Goal: Book appointment/travel/reservation

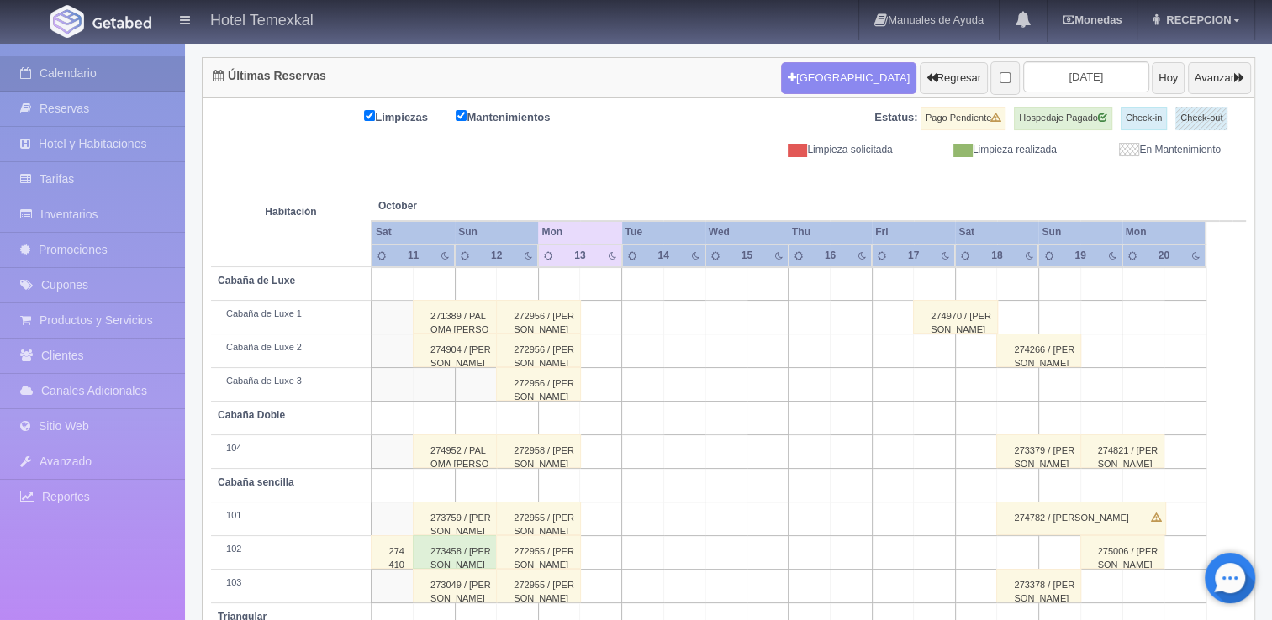
scroll to position [240, 0]
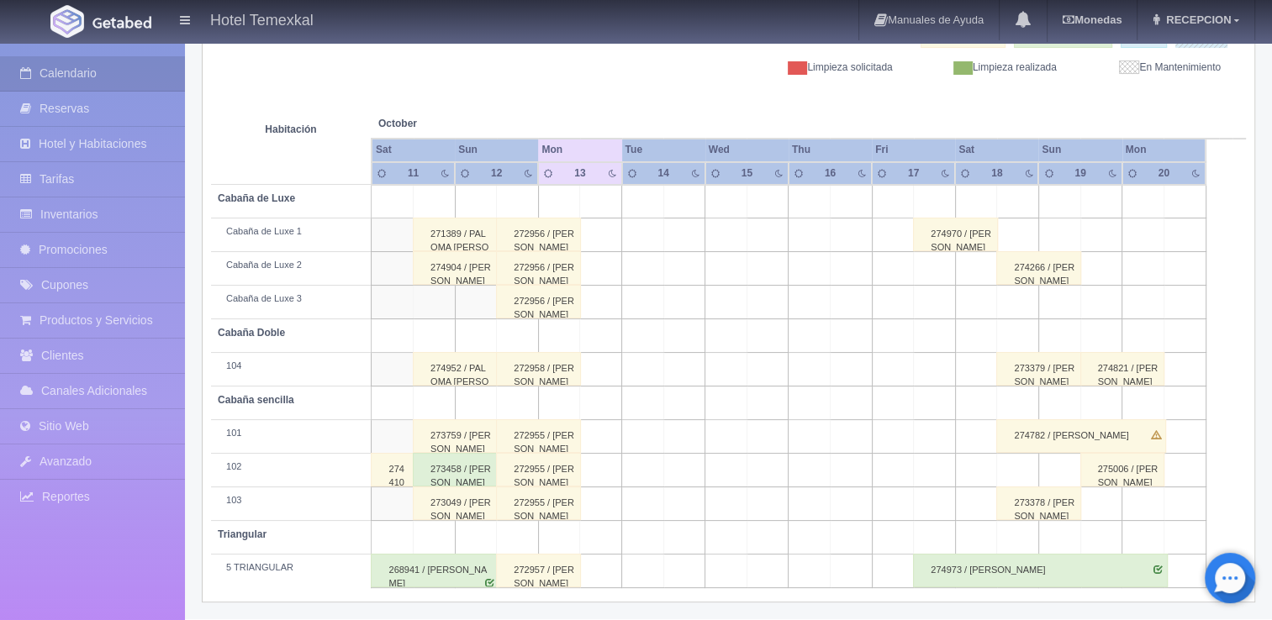
click at [1002, 570] on div "274973 / [PERSON_NAME]" at bounding box center [1040, 571] width 254 height 34
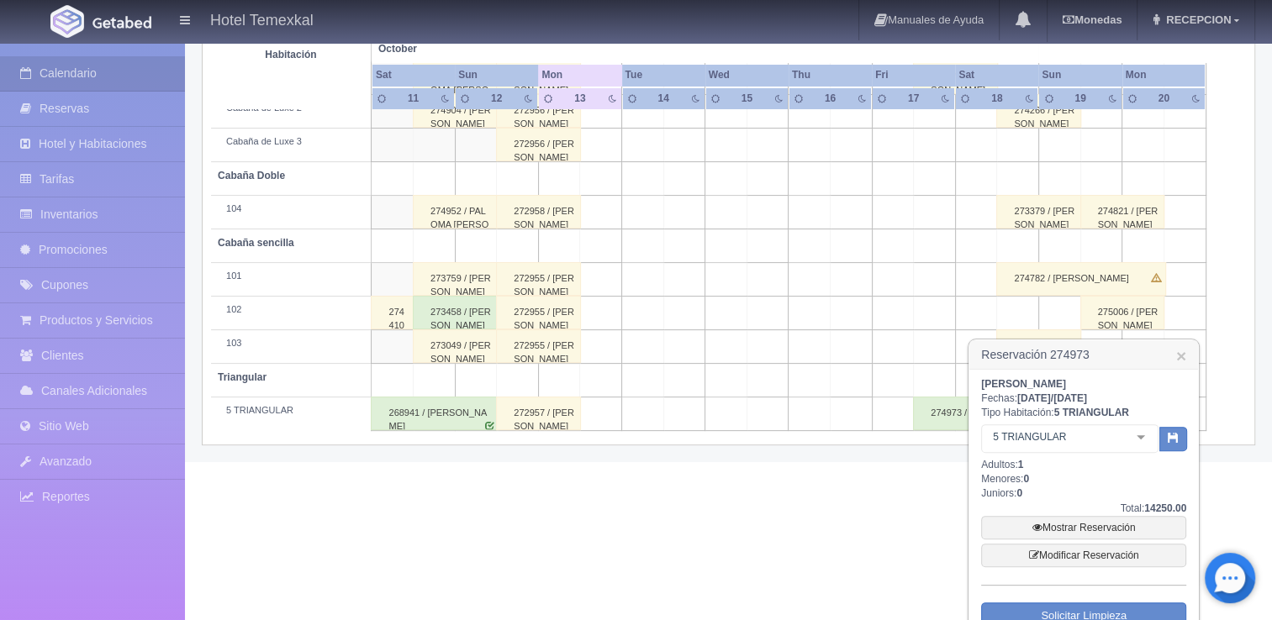
scroll to position [454, 0]
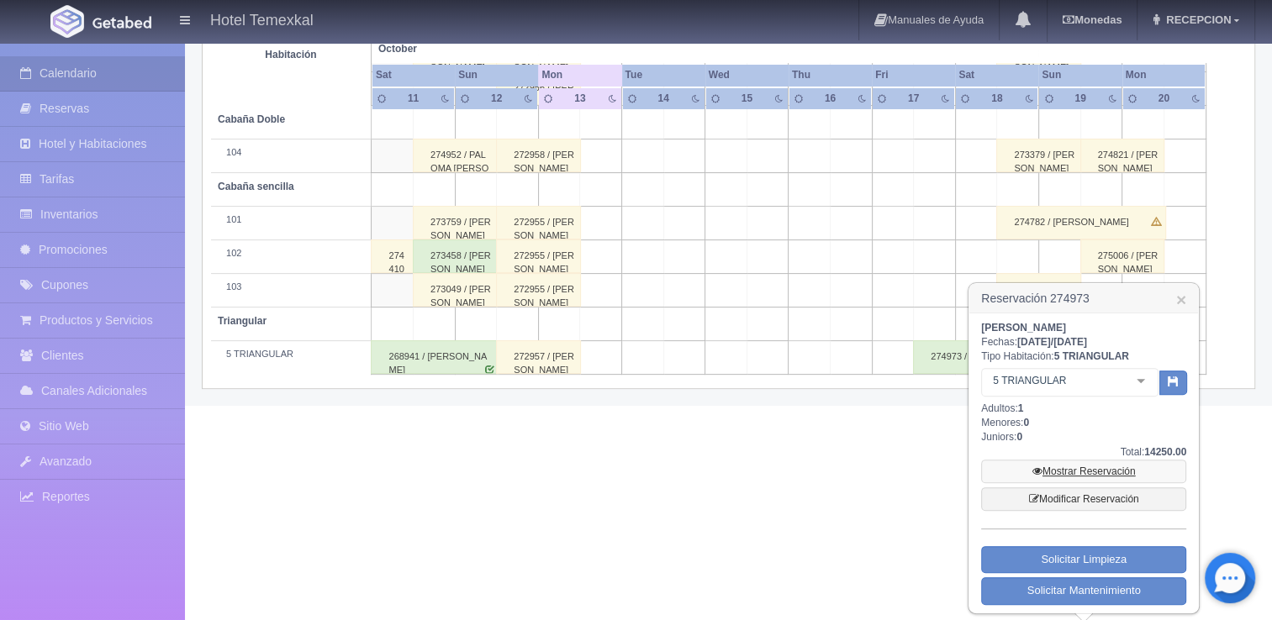
click at [1087, 476] on link "Mostrar Reservación" at bounding box center [1083, 472] width 205 height 24
click at [1086, 473] on link "Mostrar Reservación" at bounding box center [1083, 472] width 205 height 24
click at [1071, 471] on link "Mostrar Reservación" at bounding box center [1083, 472] width 205 height 24
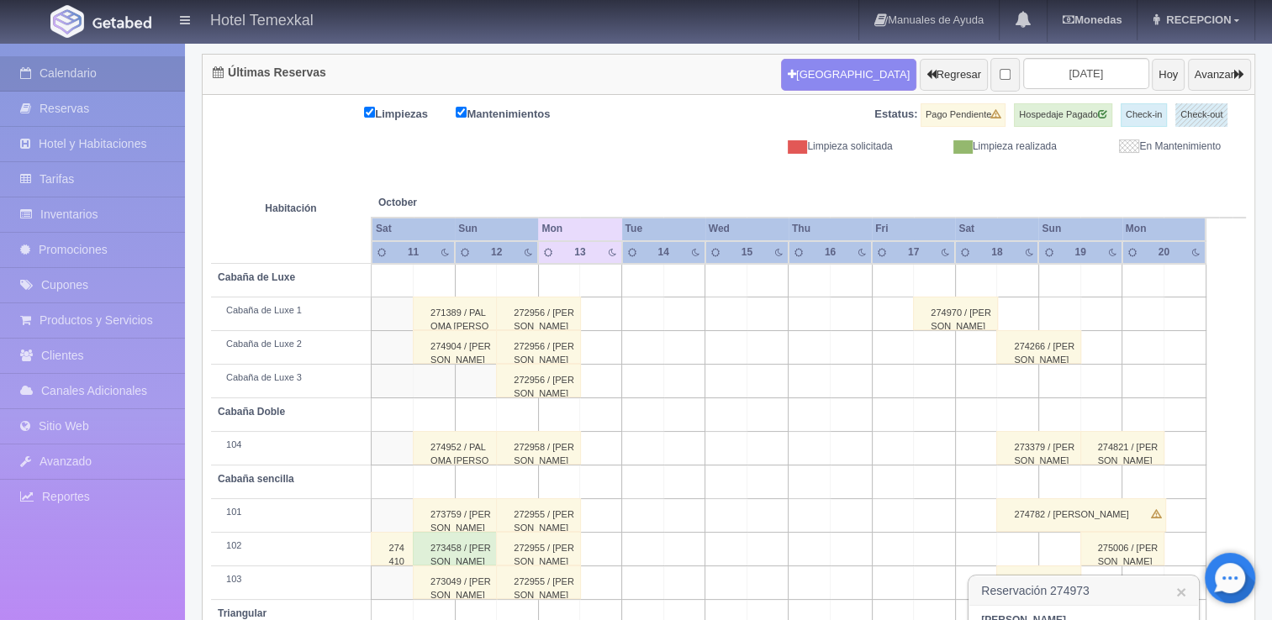
scroll to position [136, 0]
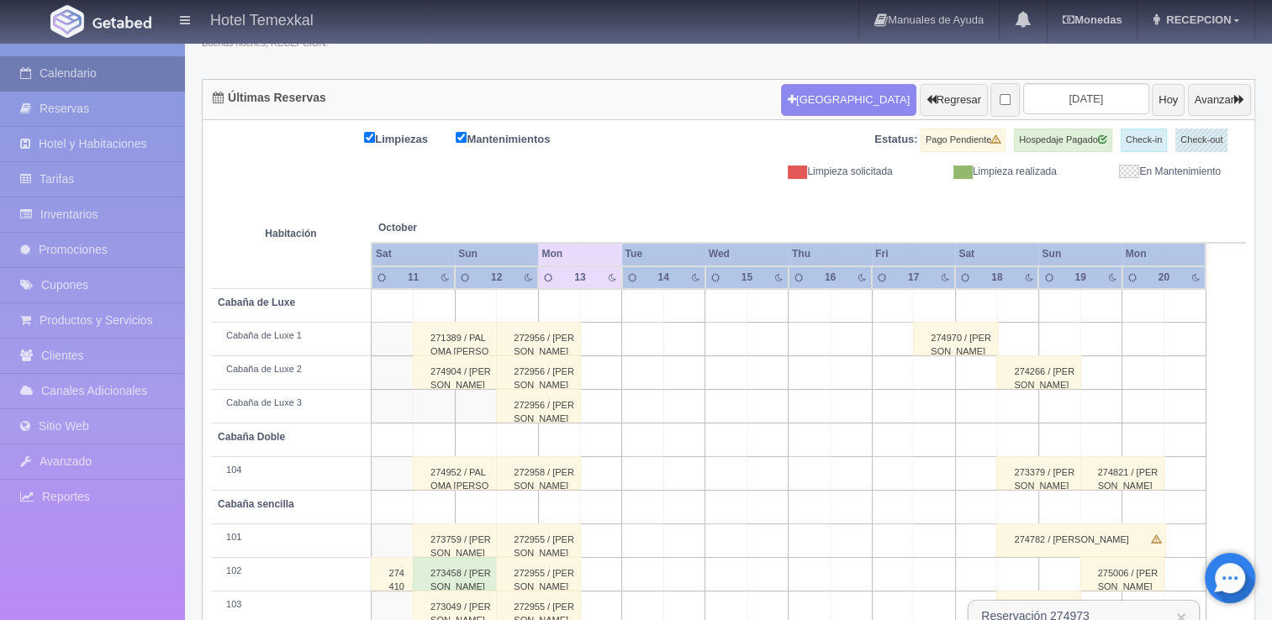
click at [80, 78] on link "Calendario" at bounding box center [92, 73] width 185 height 34
click at [45, 69] on link "Calendario" at bounding box center [92, 73] width 185 height 34
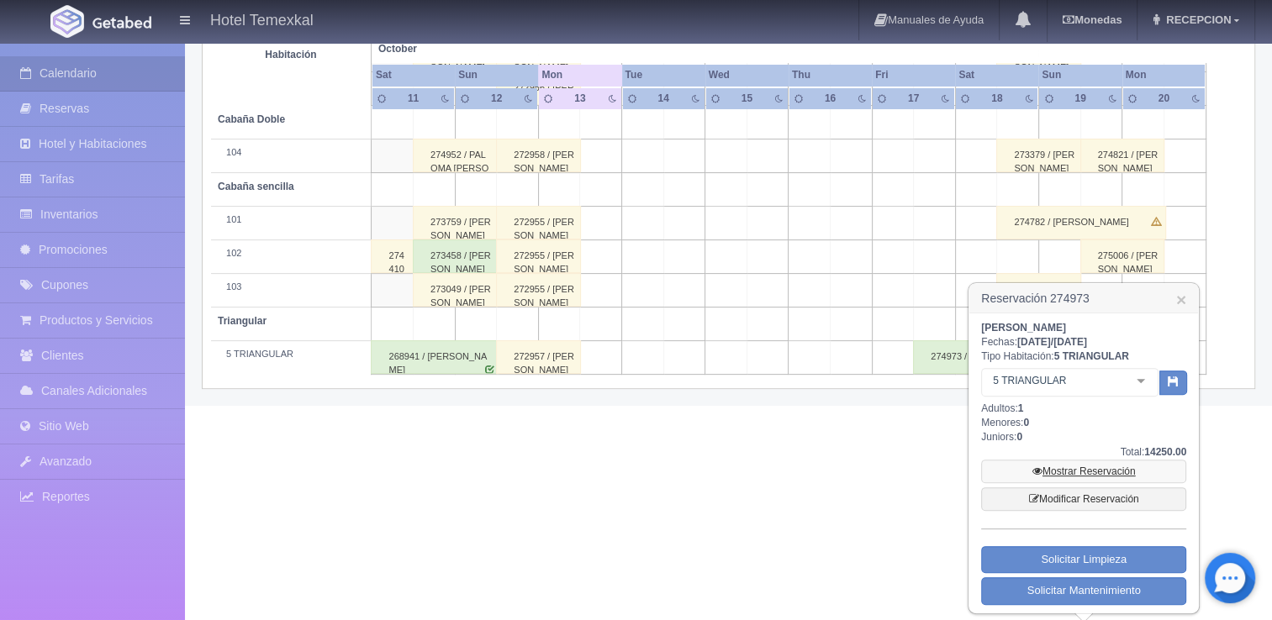
click at [1106, 469] on link "Mostrar Reservación" at bounding box center [1083, 472] width 205 height 24
click at [1106, 501] on link "Modificar Reservación" at bounding box center [1083, 500] width 205 height 24
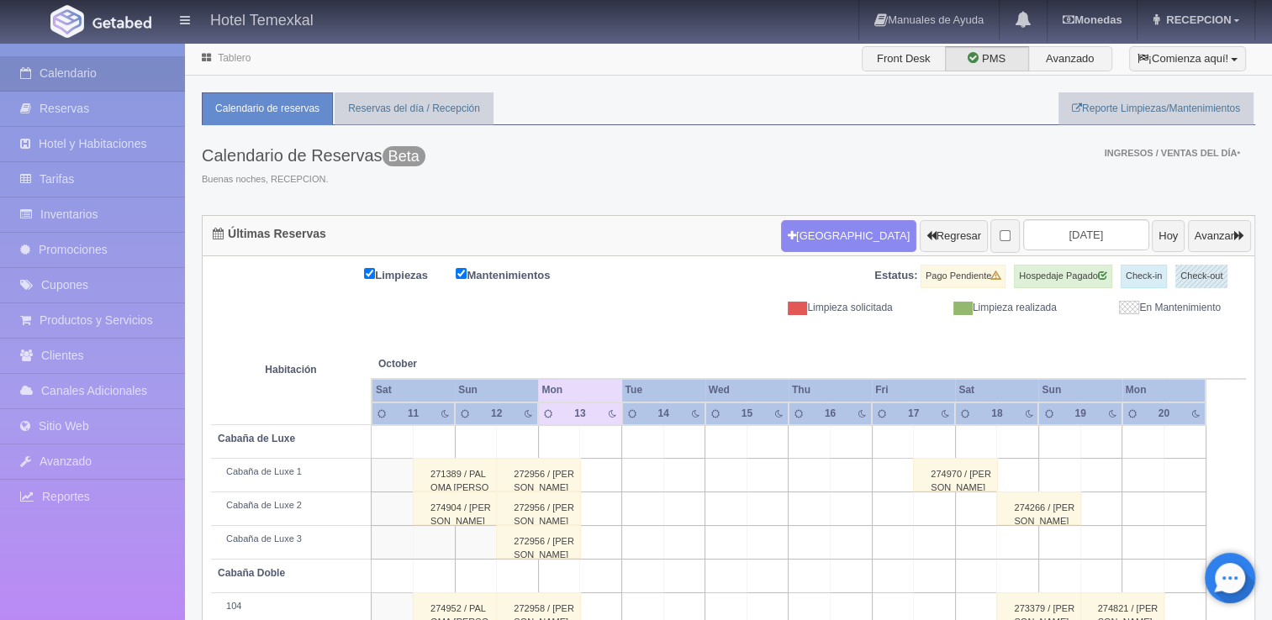
click at [699, 356] on th at bounding box center [725, 347] width 125 height 64
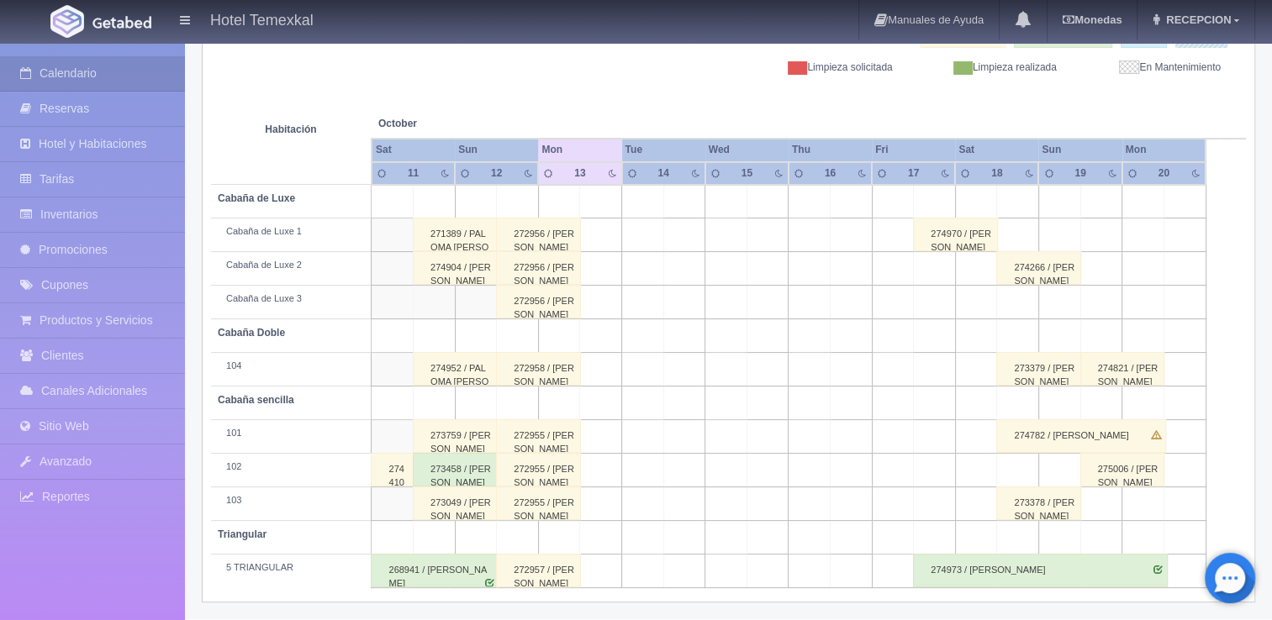
click at [1012, 564] on div "274973 / [PERSON_NAME]" at bounding box center [1040, 571] width 254 height 34
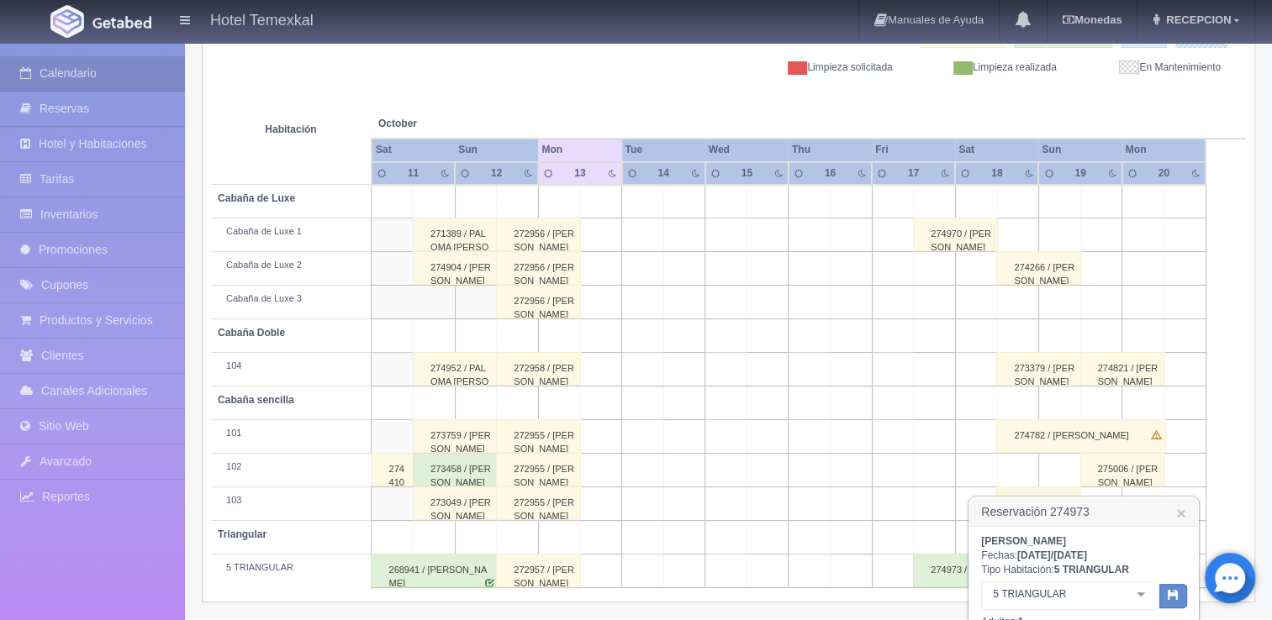
scroll to position [454, 0]
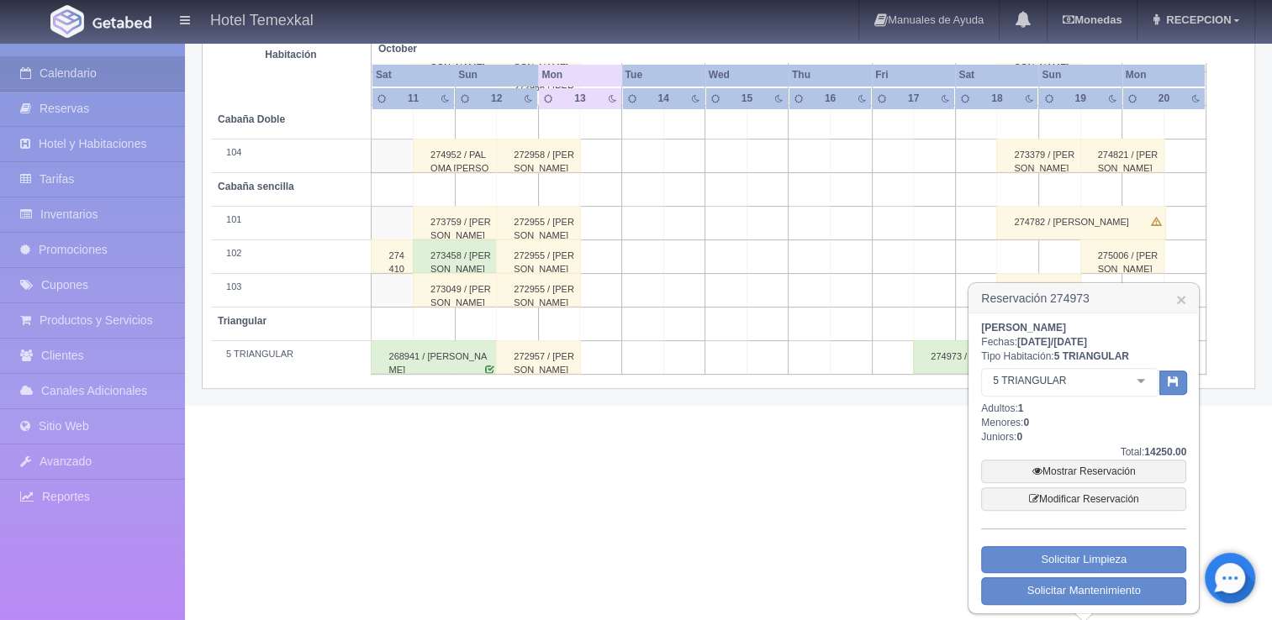
click at [1103, 516] on div "LILIAN GARCIA Fechas: 2025-10-17 / 2025-10-20 Tipo Habitación: 5 TRIANGULAR 5 T…" at bounding box center [1083, 463] width 205 height 284
click at [1088, 501] on link "Modificar Reservación" at bounding box center [1083, 500] width 205 height 24
click at [1073, 501] on link "Modificar Reservación" at bounding box center [1083, 500] width 205 height 24
click at [1064, 469] on link "Mostrar Reservación" at bounding box center [1083, 472] width 205 height 24
click at [1023, 142] on div "273379 / [PERSON_NAME]" at bounding box center [1038, 156] width 85 height 34
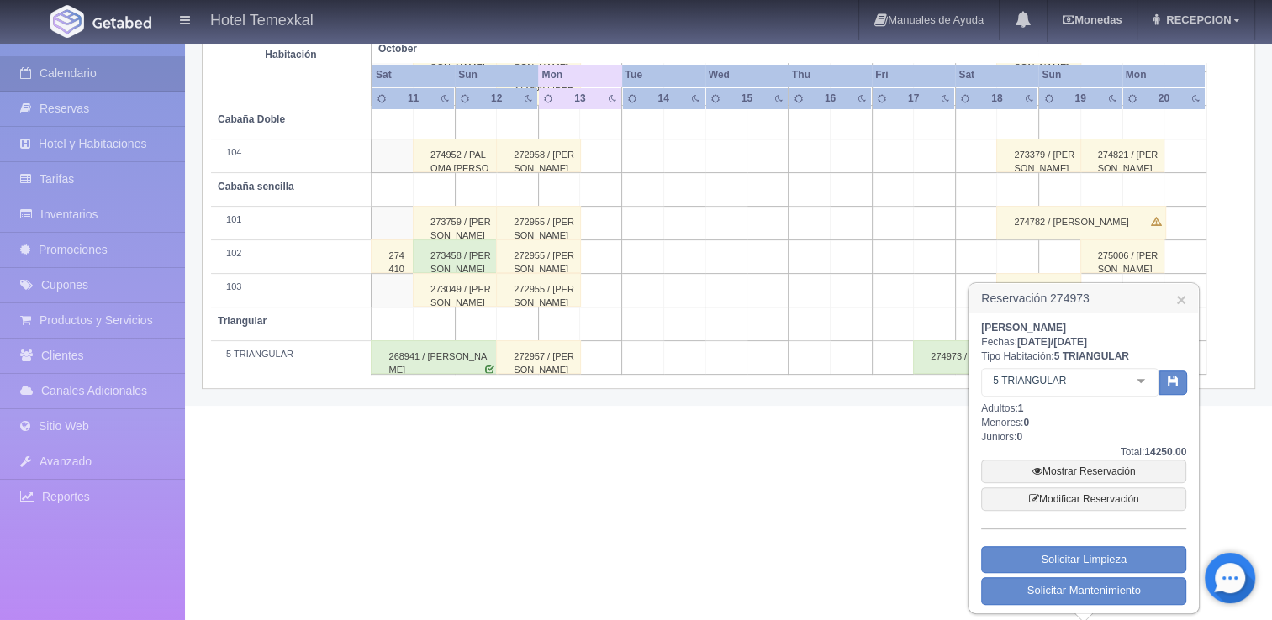
scroll to position [240, 0]
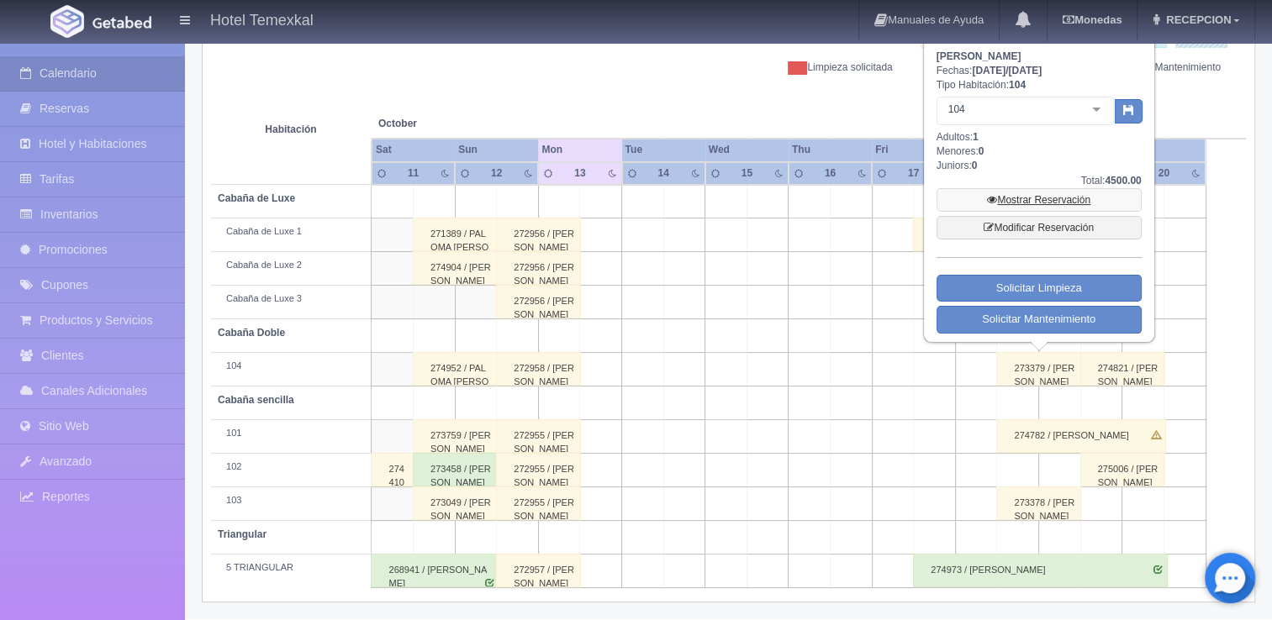
click at [1036, 197] on link "Mostrar Reservación" at bounding box center [1039, 200] width 205 height 24
click at [874, 116] on th at bounding box center [851, 107] width 125 height 64
click at [884, 134] on th at bounding box center [851, 107] width 125 height 64
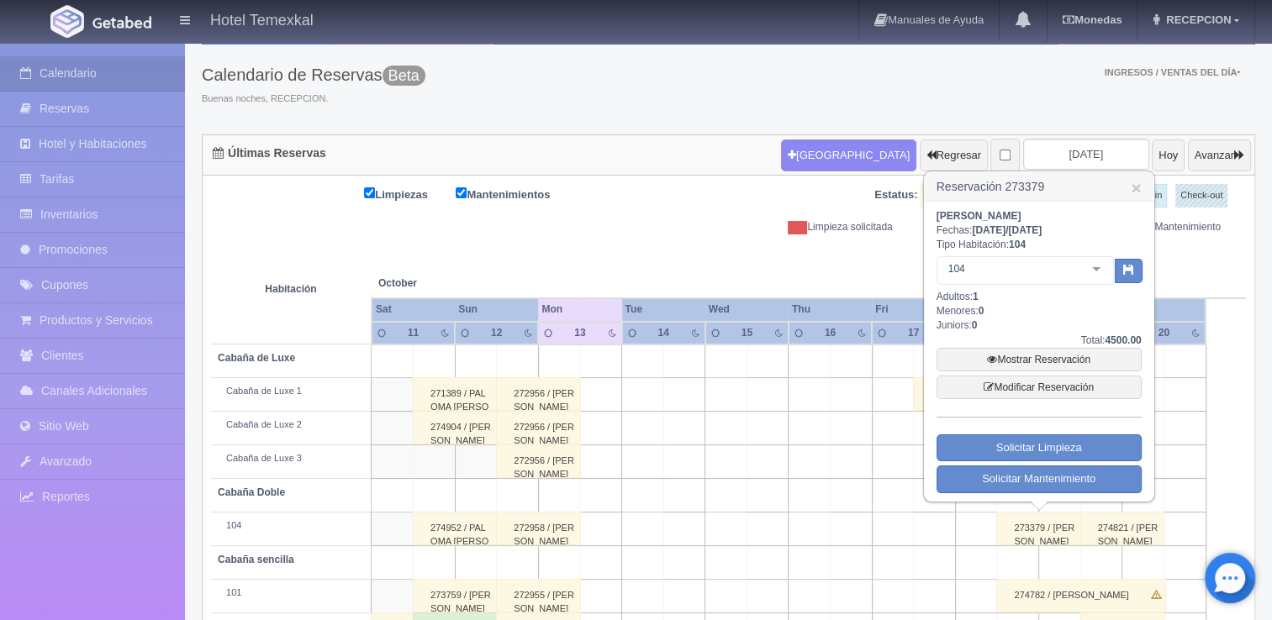
scroll to position [82, 0]
click at [1136, 187] on link "×" at bounding box center [1136, 187] width 10 height 18
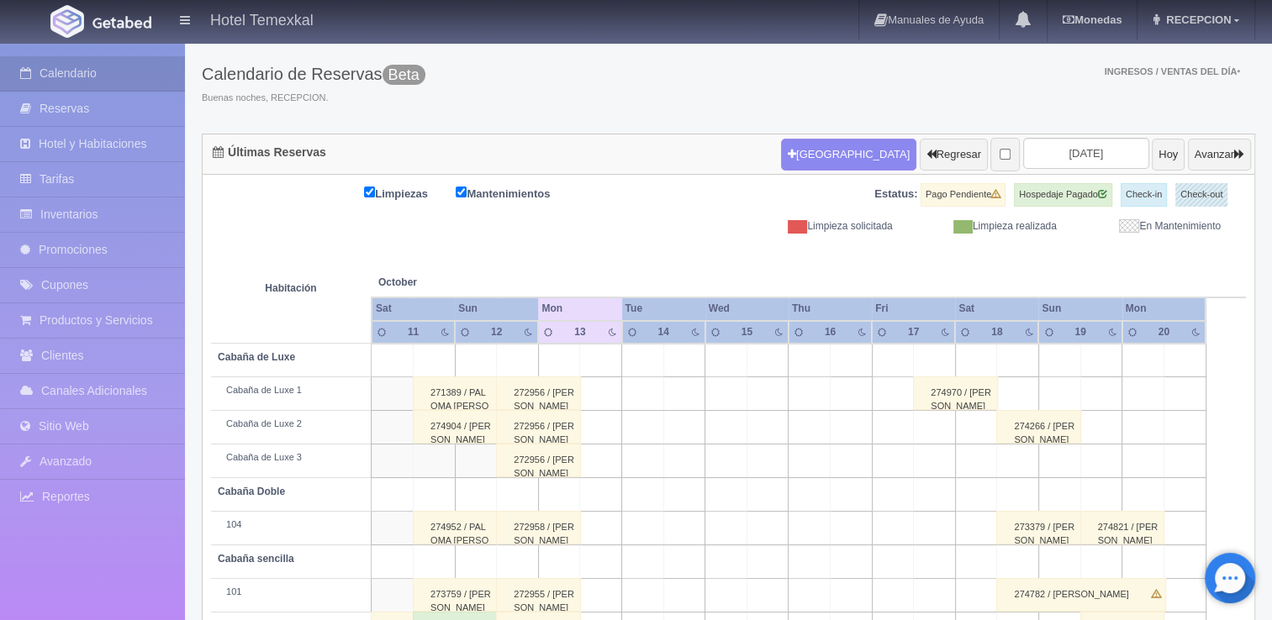
scroll to position [240, 0]
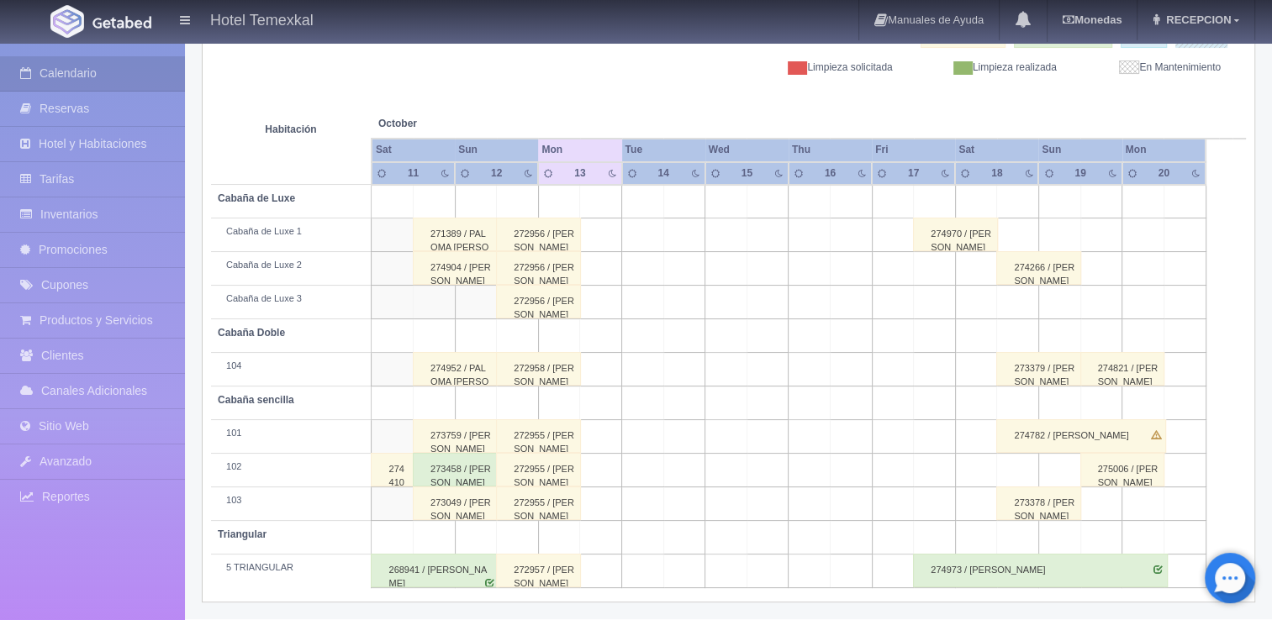
click at [998, 584] on td at bounding box center [1018, 572] width 42 height 34
click at [71, 108] on link "Reservas" at bounding box center [92, 109] width 185 height 34
click at [87, 102] on link "Reservas" at bounding box center [92, 109] width 185 height 34
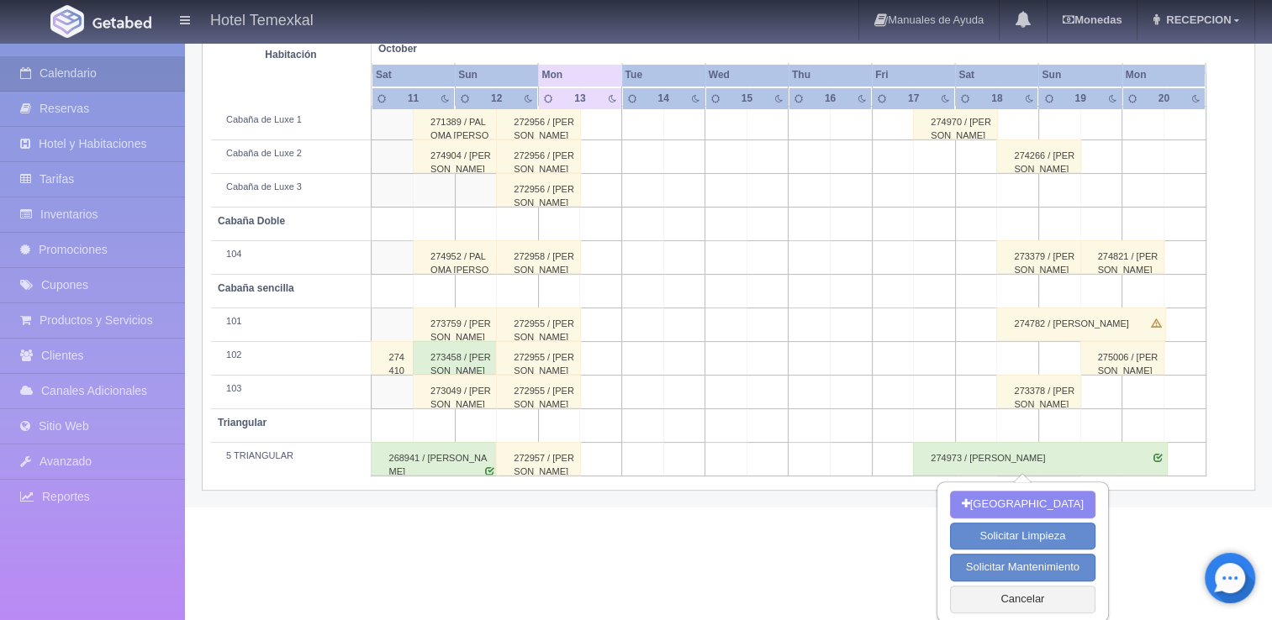
click at [1031, 458] on div "274973 / LILIAN GARCIA" at bounding box center [1040, 459] width 254 height 34
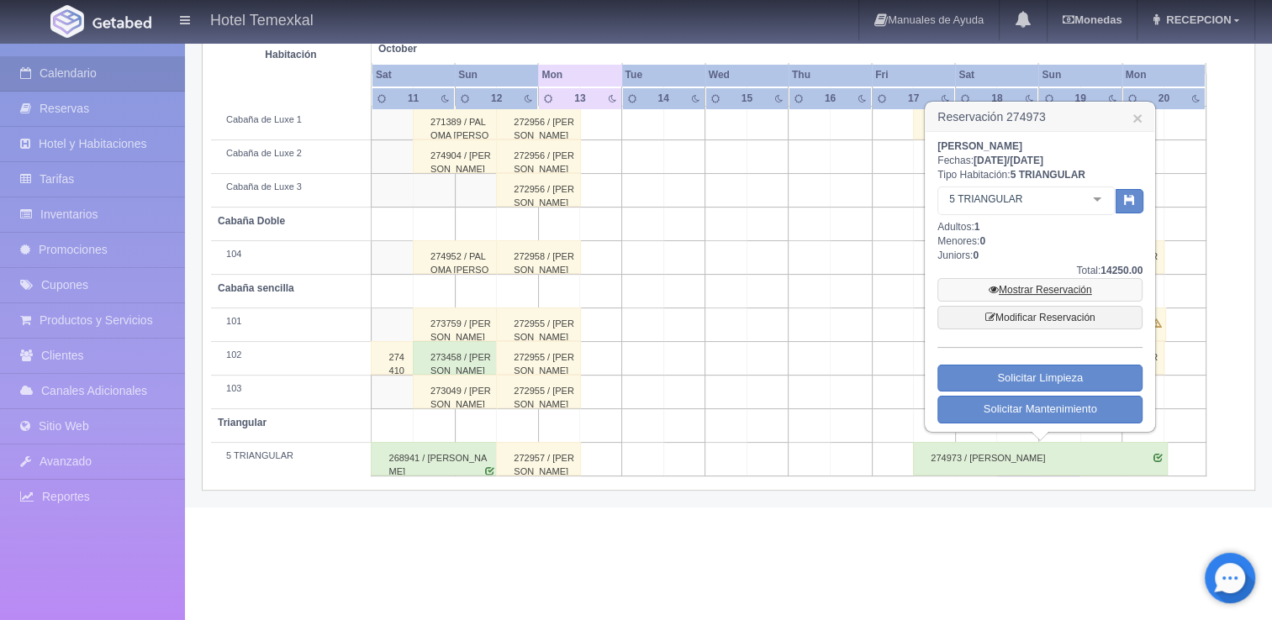
click at [1043, 288] on link "Mostrar Reservación" at bounding box center [1039, 290] width 205 height 24
click at [1017, 288] on link "Mostrar Reservación" at bounding box center [1039, 290] width 205 height 24
click at [1037, 311] on link "Modificar Reservación" at bounding box center [1039, 318] width 205 height 24
click at [1033, 318] on link "Modificar Reservación" at bounding box center [1039, 318] width 205 height 24
click at [1022, 318] on link "Modificar Reservación" at bounding box center [1039, 318] width 205 height 24
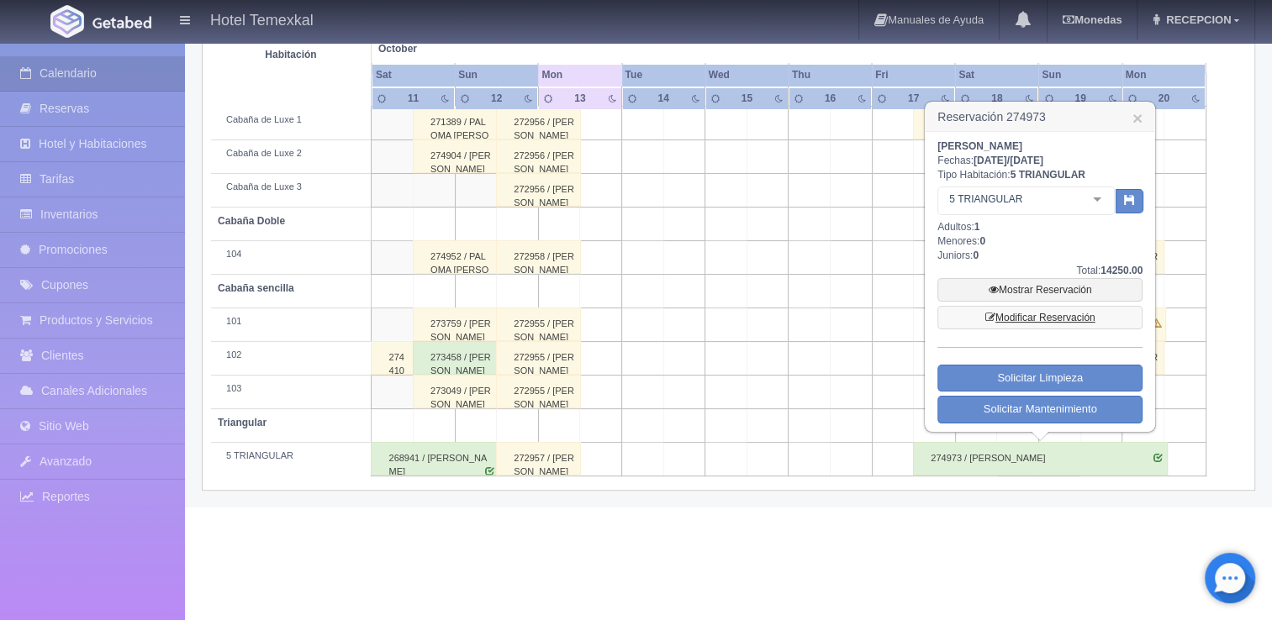
click at [1022, 318] on link "Modificar Reservación" at bounding box center [1039, 318] width 205 height 24
click at [1134, 114] on link "×" at bounding box center [1138, 118] width 10 height 18
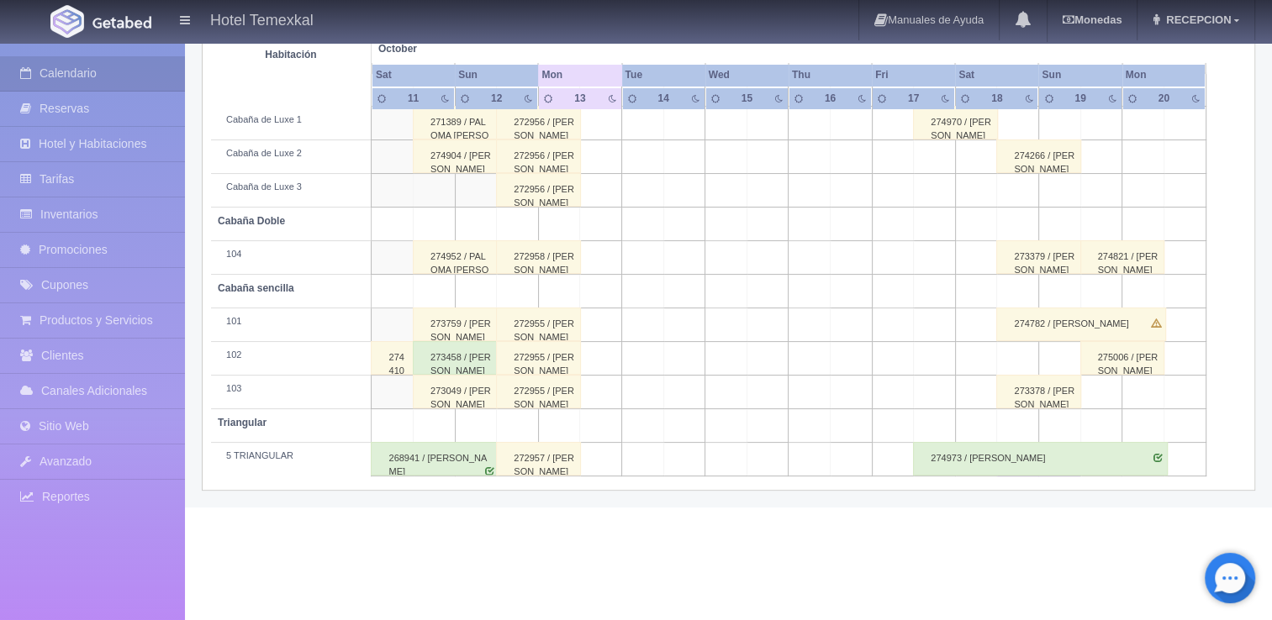
click at [992, 459] on div "274973 / LILIAN GARCIA" at bounding box center [1040, 459] width 254 height 34
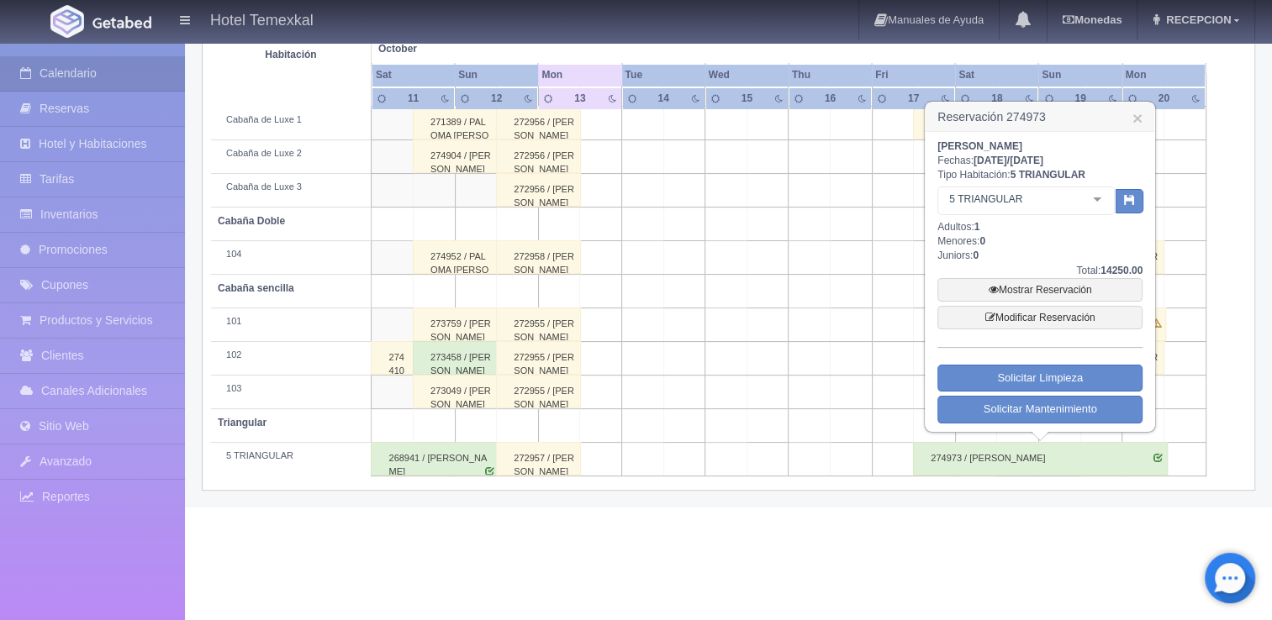
click at [1096, 198] on div at bounding box center [1097, 199] width 34 height 25
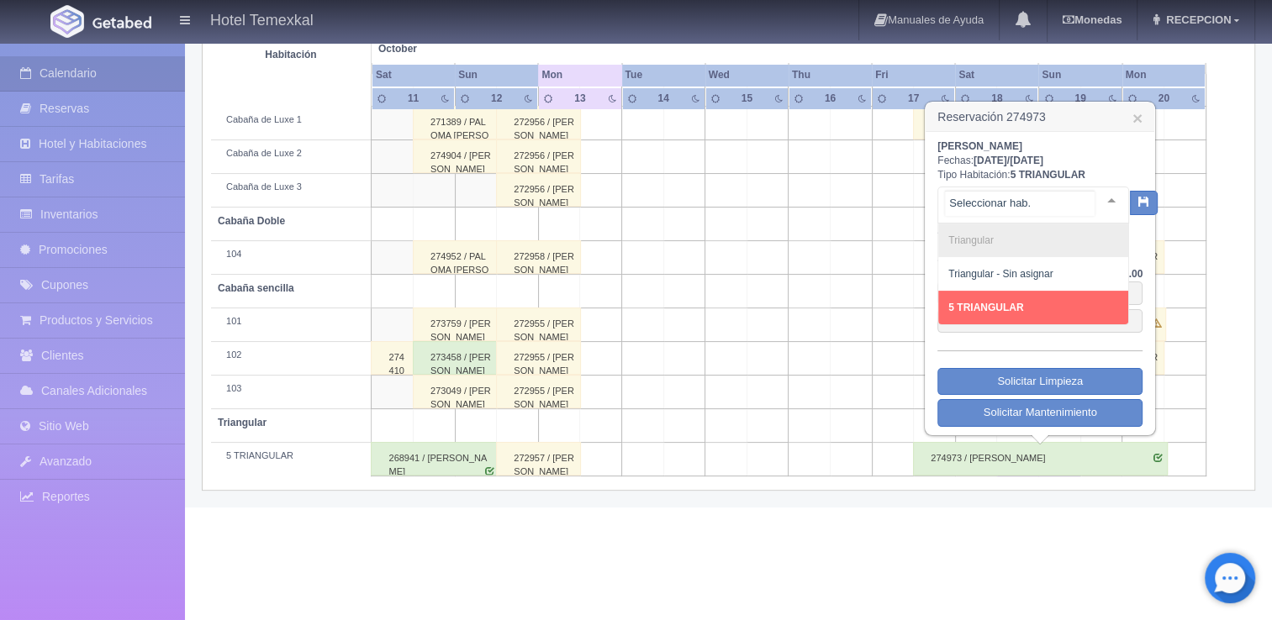
click at [1007, 304] on span "5 TRIANGULAR" at bounding box center [985, 308] width 75 height 12
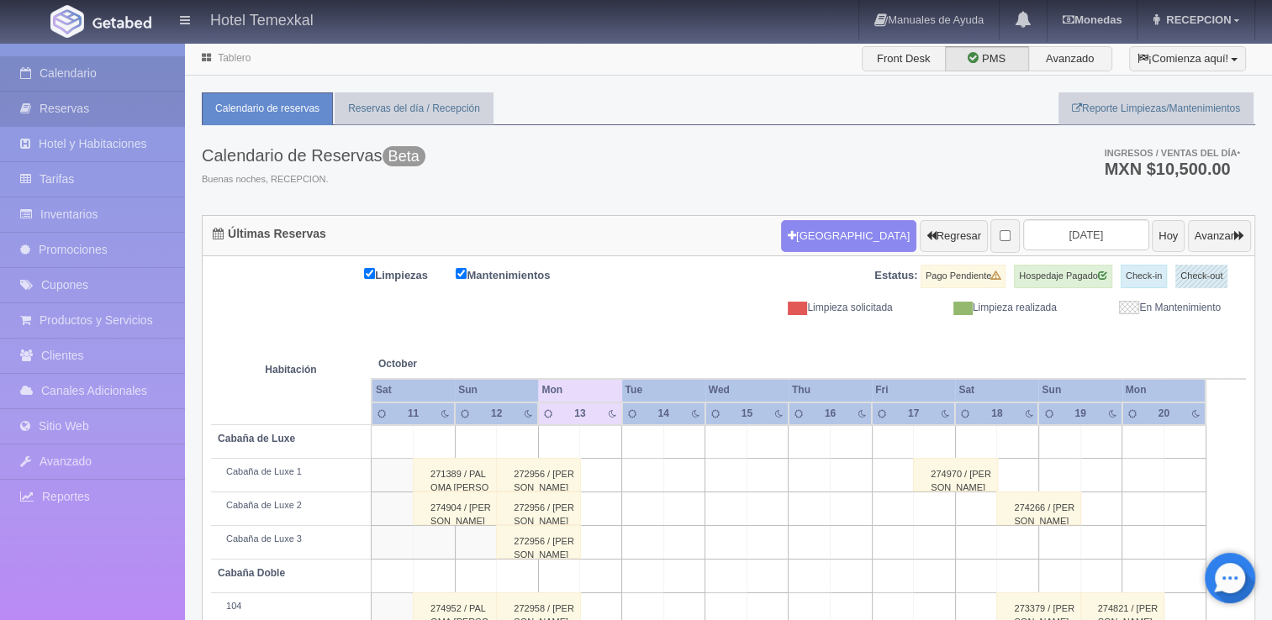
click at [47, 106] on link "Reservas" at bounding box center [92, 109] width 185 height 34
click at [98, 103] on link "Reservas" at bounding box center [92, 109] width 185 height 34
click at [103, 110] on link "Reservas" at bounding box center [92, 109] width 185 height 34
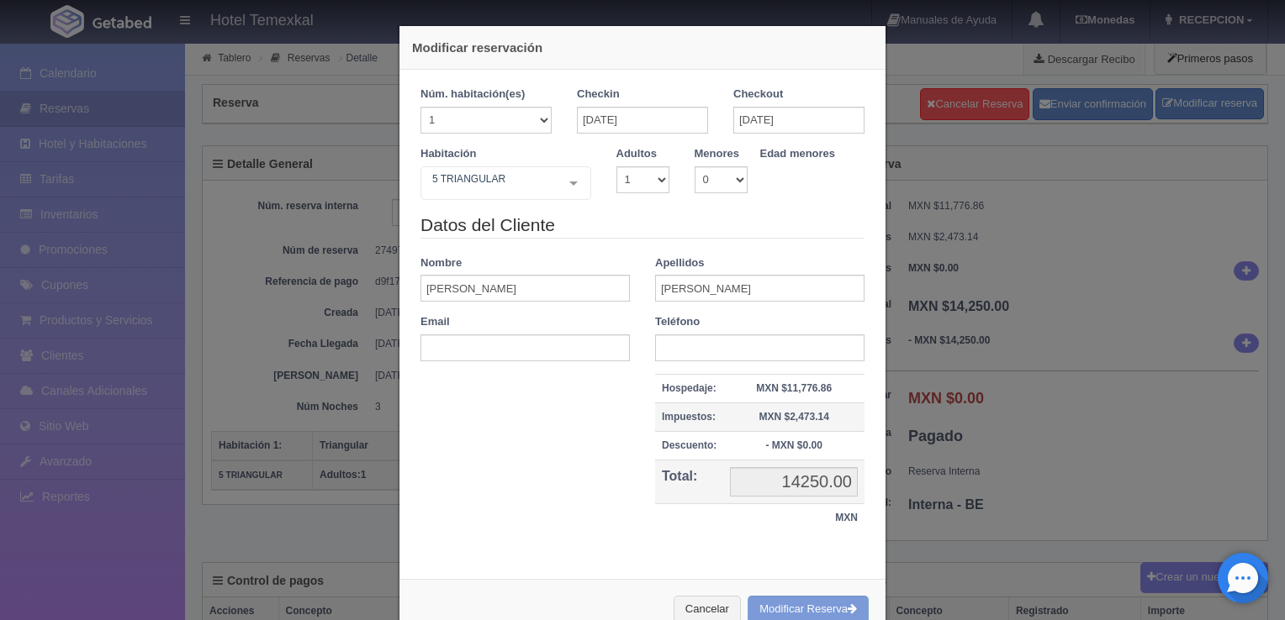
scroll to position [44, 0]
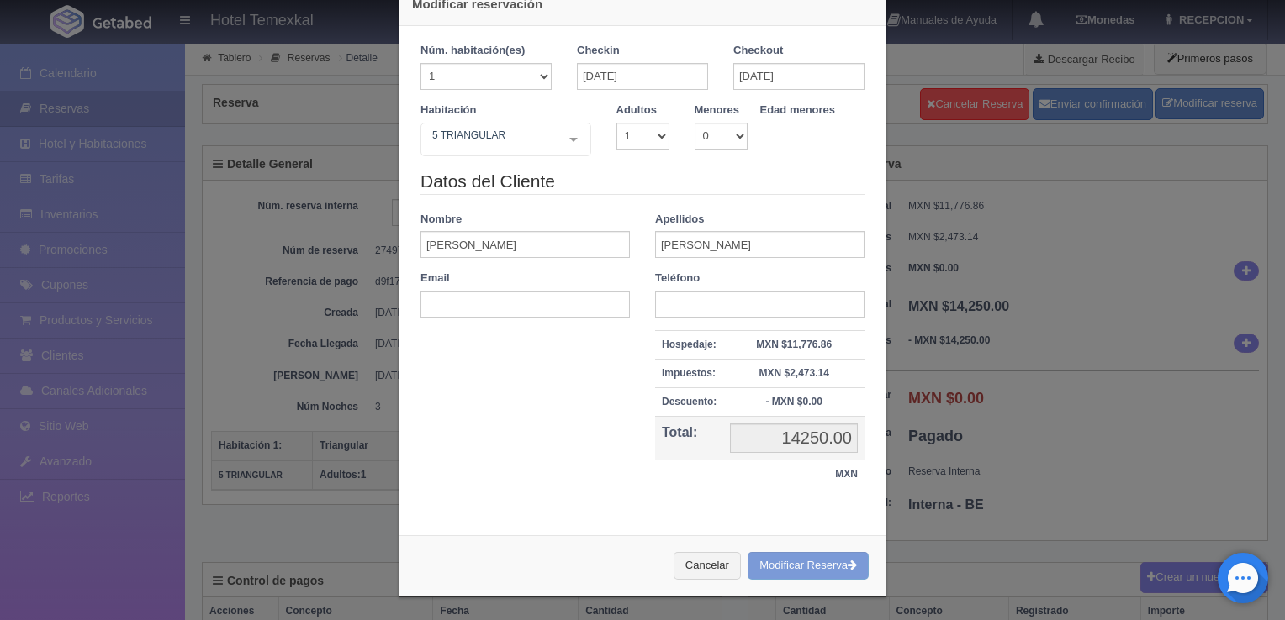
click at [859, 420] on div "Hospedaje: MXN $11,776.86 Impuestos: MXN $2,473.14 Descuento: - MXN $0.00 Total…" at bounding box center [759, 412] width 235 height 164
click at [834, 446] on input "14250.00" at bounding box center [794, 438] width 128 height 29
click at [709, 566] on button "Cancelar" at bounding box center [706, 566] width 67 height 28
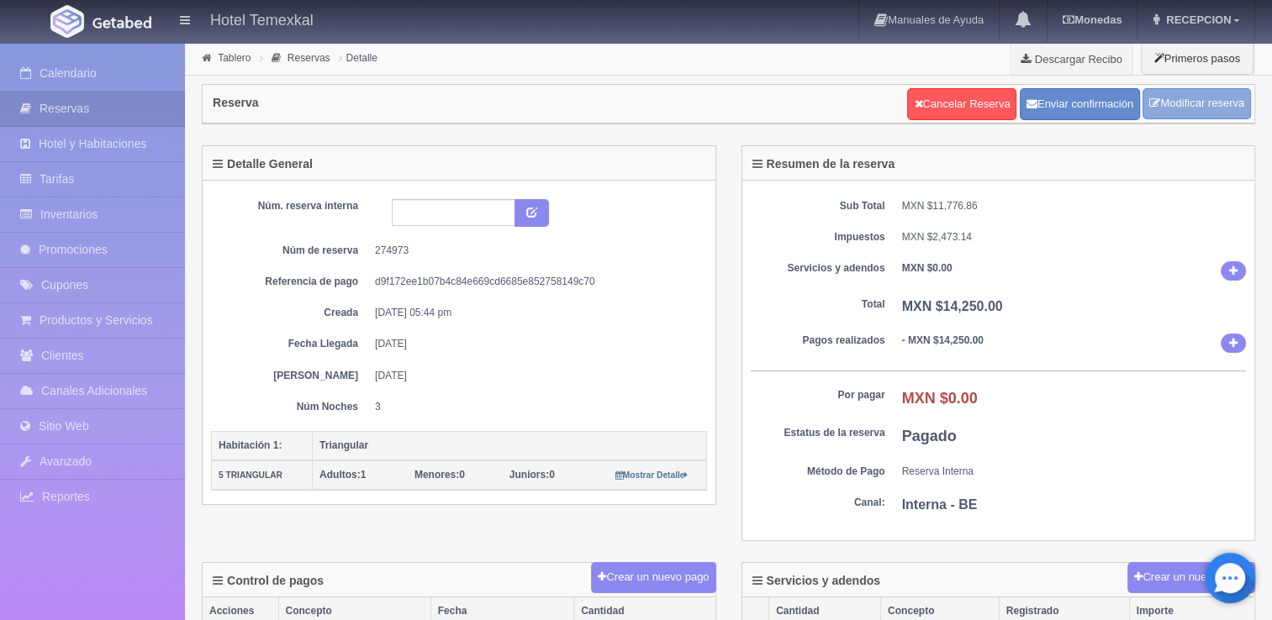
click at [1198, 101] on link "Modificar reserva" at bounding box center [1197, 103] width 108 height 31
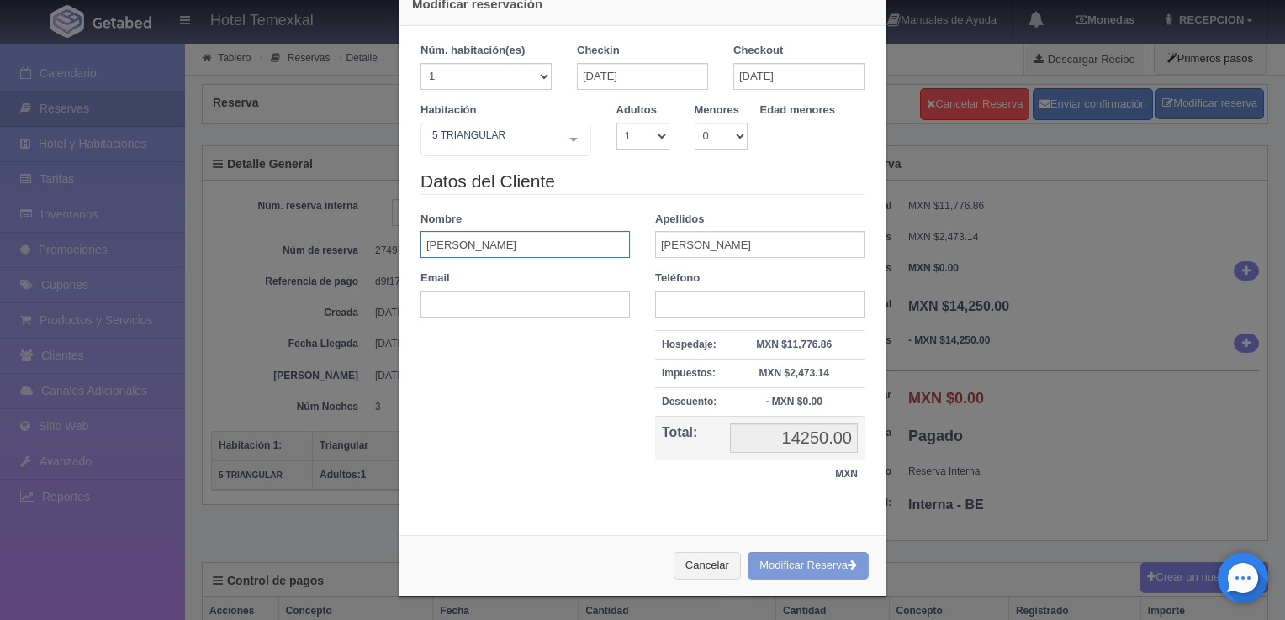
click at [510, 235] on input "[PERSON_NAME]" at bounding box center [524, 244] width 209 height 27
type input "L"
type input "kathya"
drag, startPoint x: 510, startPoint y: 235, endPoint x: 154, endPoint y: 230, distance: 355.7
click at [154, 230] on div "Modificar reservación Núm. habitación(es) 1 2 3 4 5 6 7 8 9 10 11 12 13 14 15 1…" at bounding box center [642, 310] width 1285 height 620
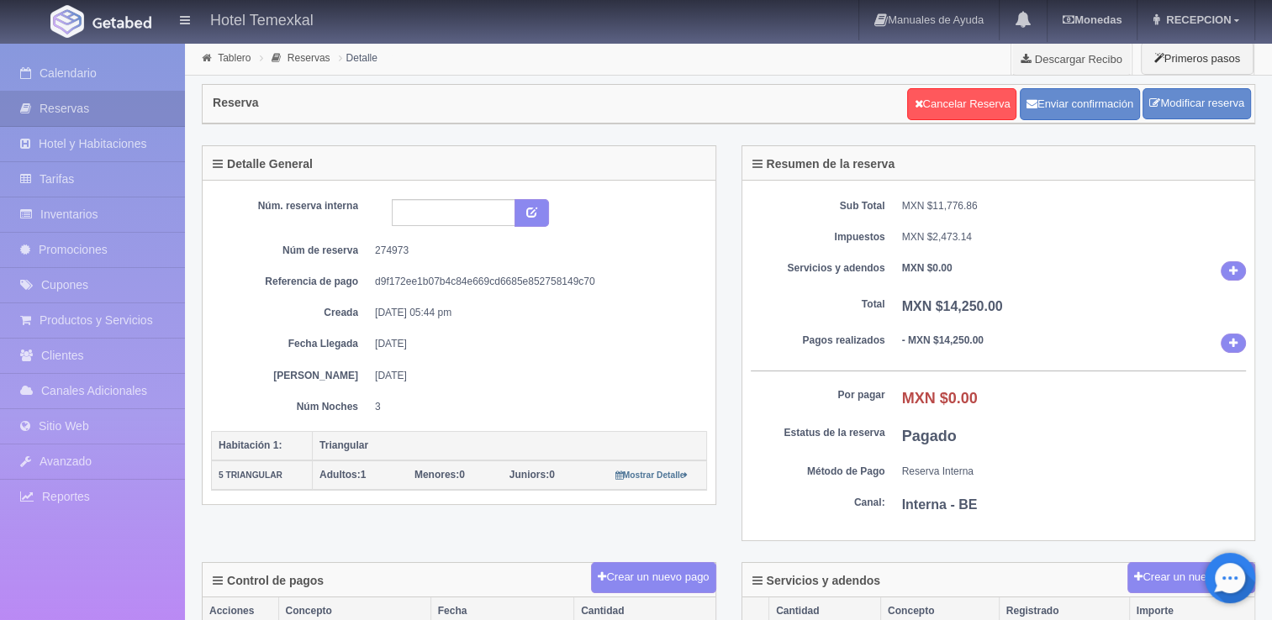
click at [1166, 138] on div "Reserva Cancelar Reserva Enviar confirmación Modificar reserva" at bounding box center [728, 111] width 1079 height 70
click at [1170, 124] on div "Reserva Cancelar Reserva Enviar confirmación Modificar reserva" at bounding box center [728, 111] width 1079 height 70
click at [1160, 103] on link "Modificar reserva" at bounding box center [1197, 103] width 108 height 31
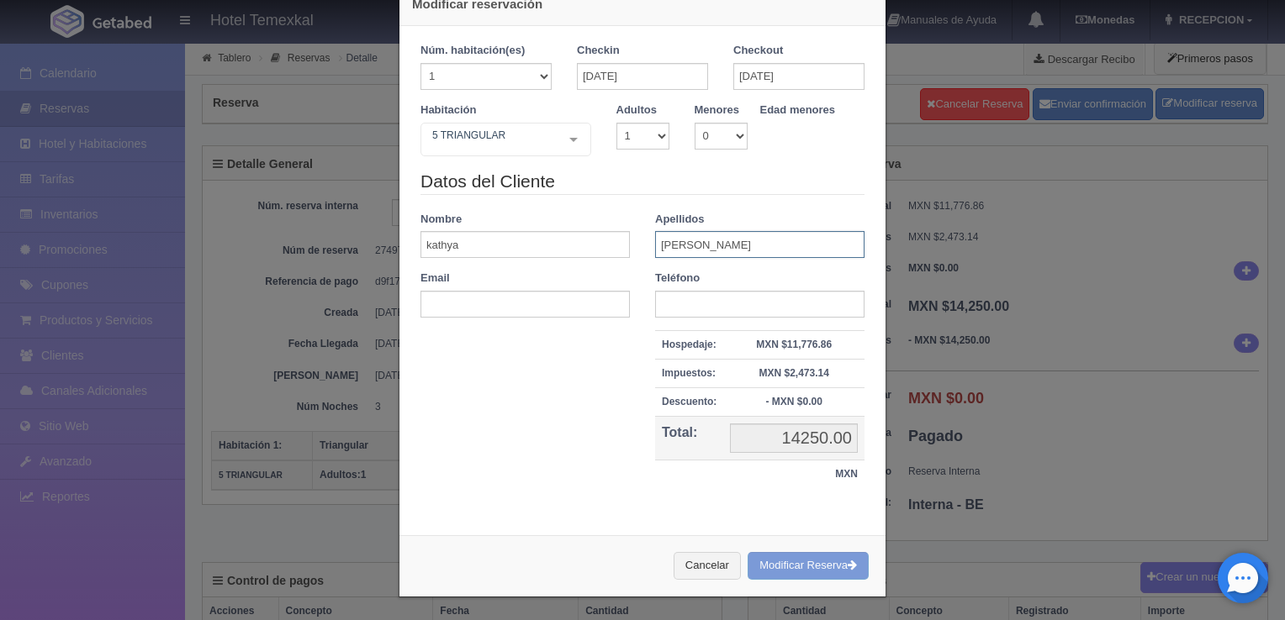
click at [715, 242] on input "GARCIA" at bounding box center [759, 244] width 209 height 27
type input "G"
type input "felix"
click at [808, 557] on div "Cancelar Modificar Reserva" at bounding box center [642, 566] width 486 height 61
click at [806, 569] on div "Cancelar Modificar Reserva" at bounding box center [642, 566] width 486 height 61
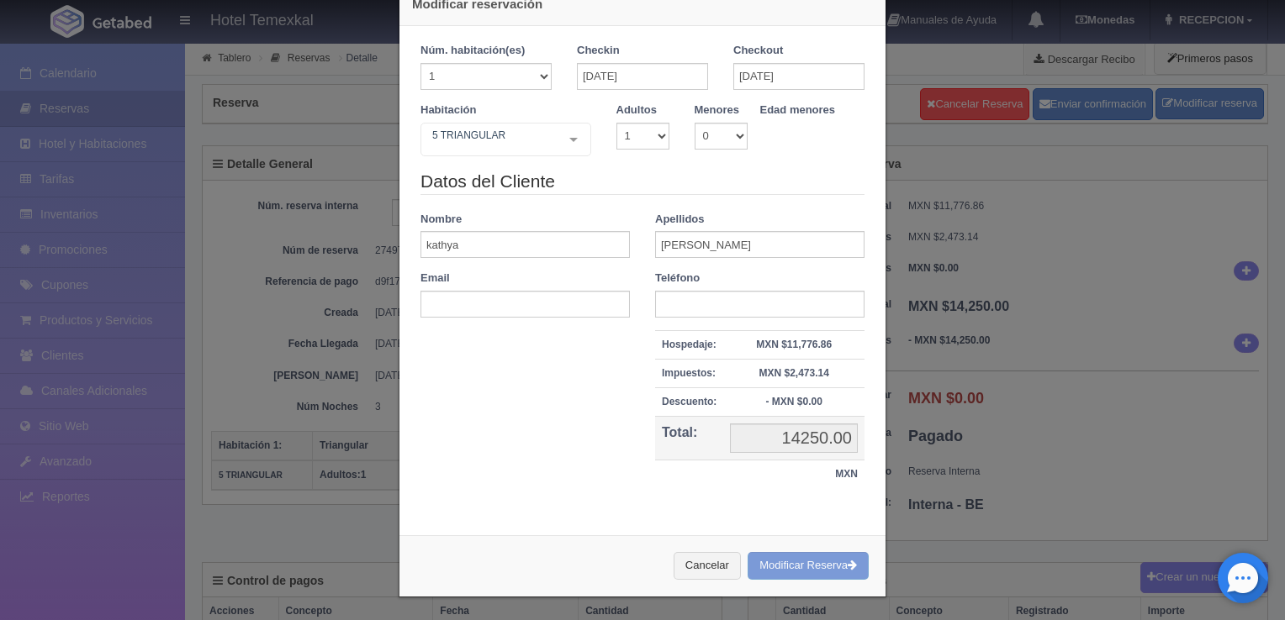
click at [794, 566] on div "Cancelar Modificar Reserva" at bounding box center [642, 566] width 486 height 61
drag, startPoint x: 794, startPoint y: 566, endPoint x: 782, endPoint y: 566, distance: 11.8
click at [782, 566] on div "Cancelar Modificar Reserva" at bounding box center [642, 566] width 486 height 61
click at [754, 566] on div "Cancelar Modificar Reserva" at bounding box center [642, 566] width 486 height 61
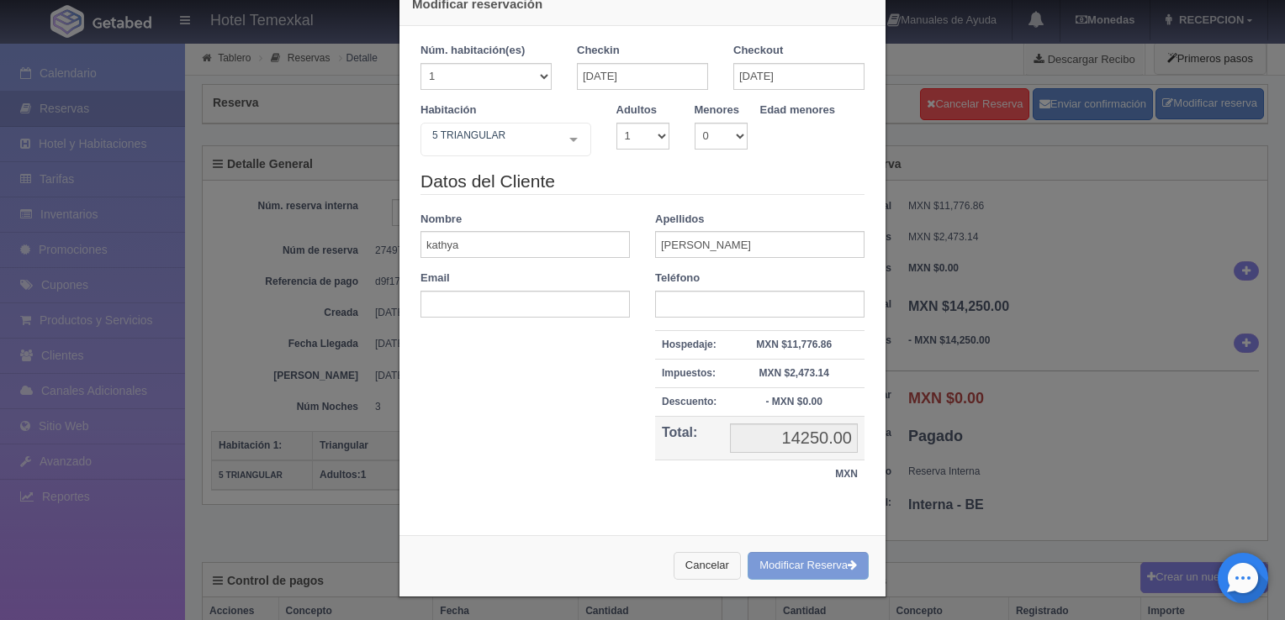
click at [715, 565] on button "Cancelar" at bounding box center [706, 566] width 67 height 28
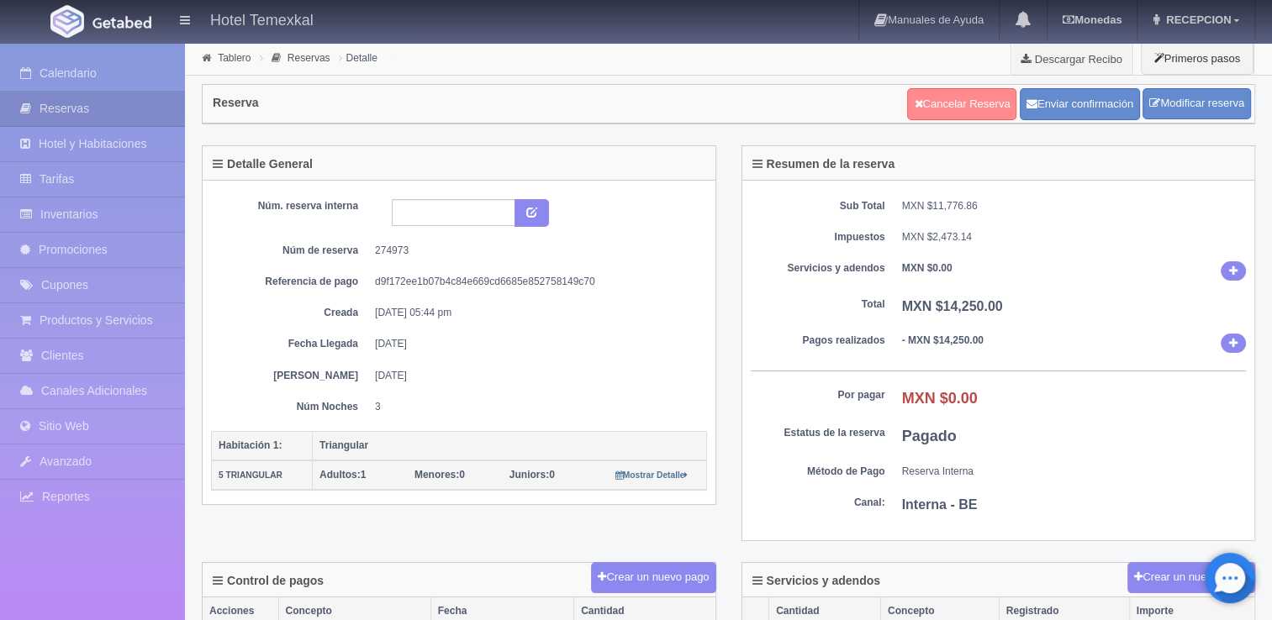
click at [982, 107] on link "Cancelar Reserva" at bounding box center [961, 104] width 109 height 32
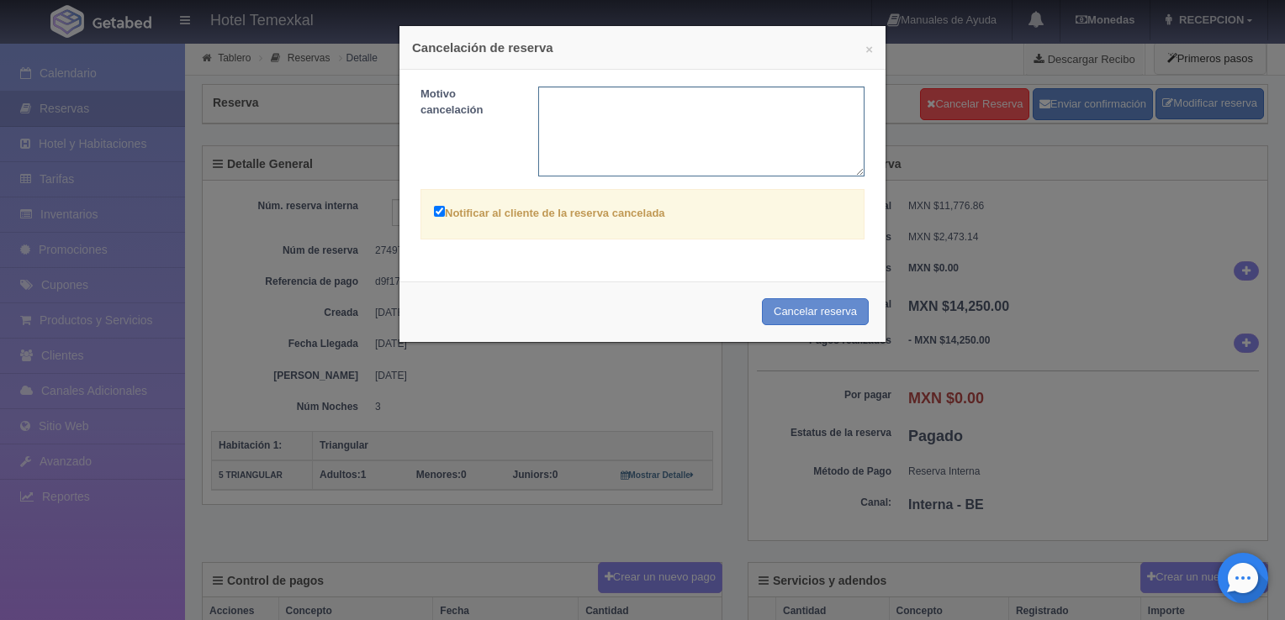
click at [668, 148] on textarea at bounding box center [701, 132] width 327 height 90
type textarea "cambio de nombre"
click at [820, 318] on button "Cancelar reserva" at bounding box center [815, 312] width 107 height 28
click at [805, 312] on div "Cancelar reserva" at bounding box center [642, 312] width 486 height 61
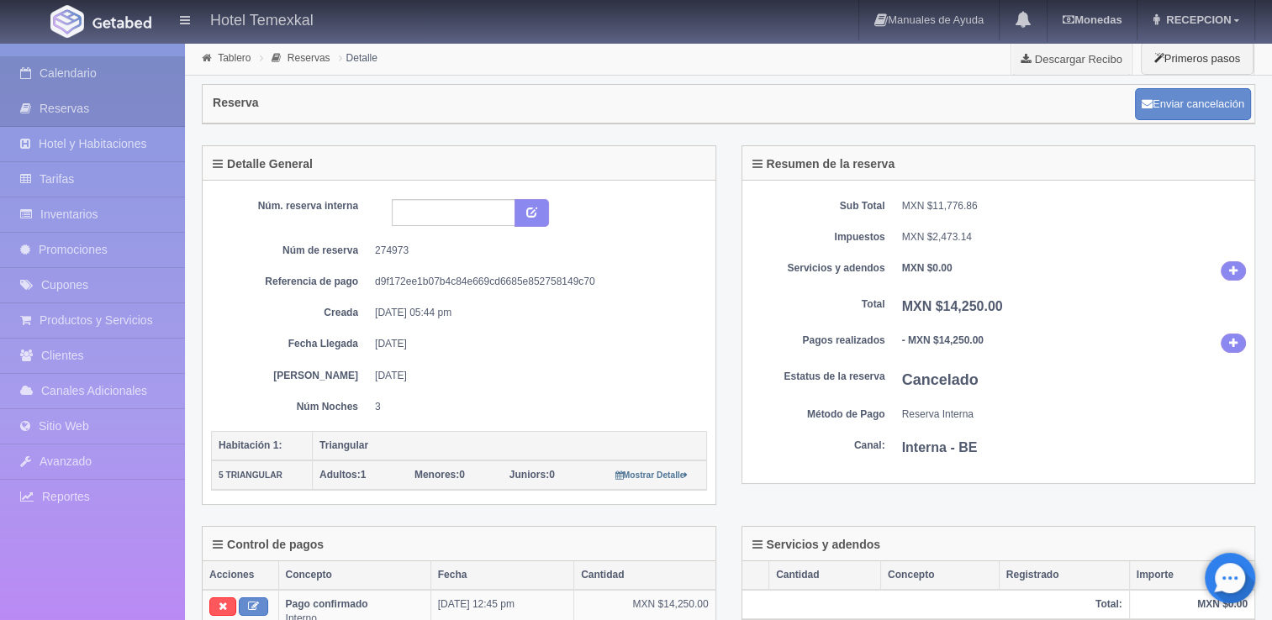
click at [73, 76] on link "Calendario" at bounding box center [92, 73] width 185 height 34
click at [81, 75] on link "Calendario" at bounding box center [92, 73] width 185 height 34
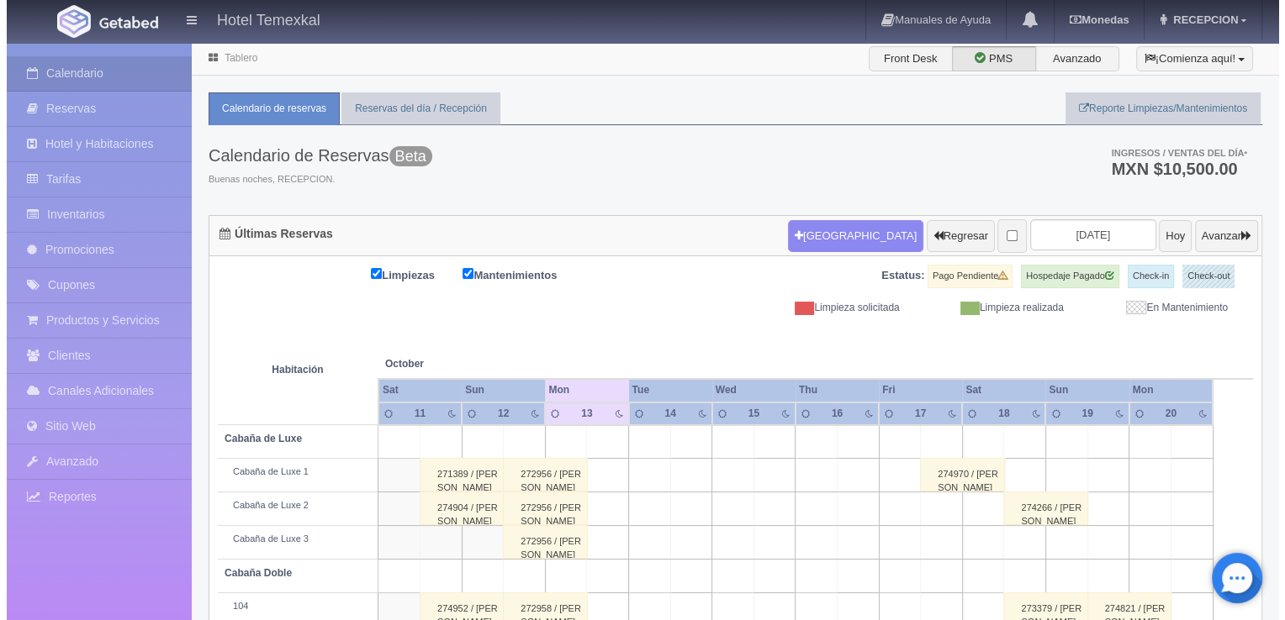
scroll to position [133, 0]
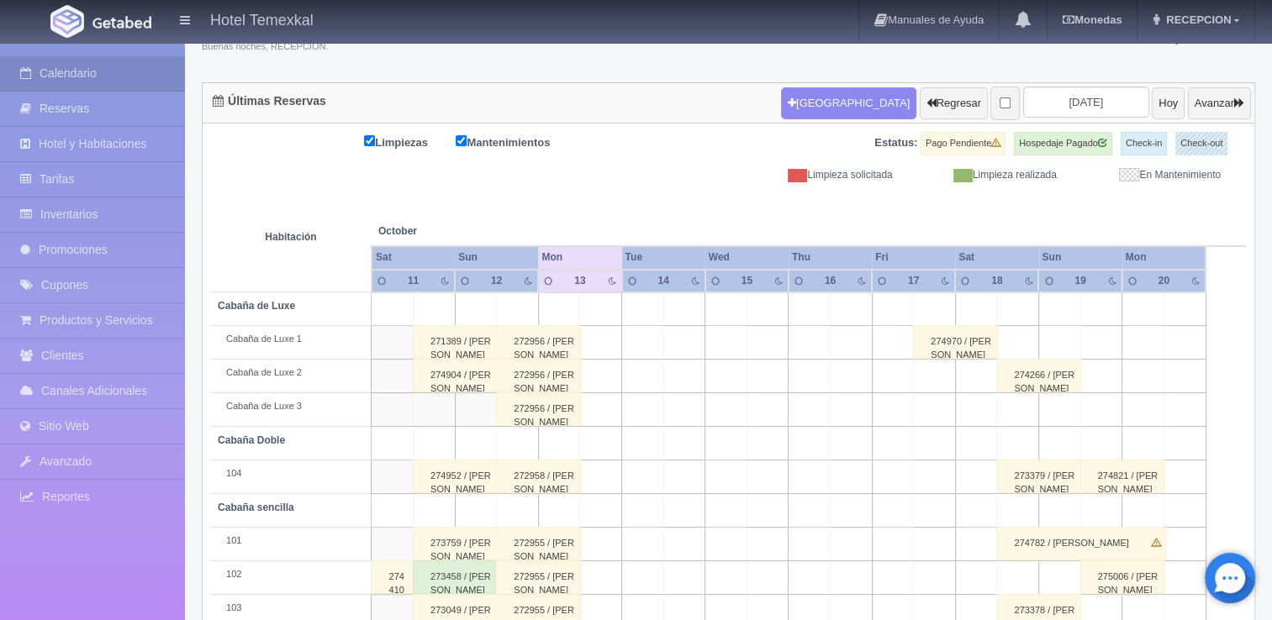
click at [645, 203] on th at bounding box center [600, 214] width 125 height 64
click at [807, 106] on button "Nueva Reserva" at bounding box center [848, 103] width 135 height 32
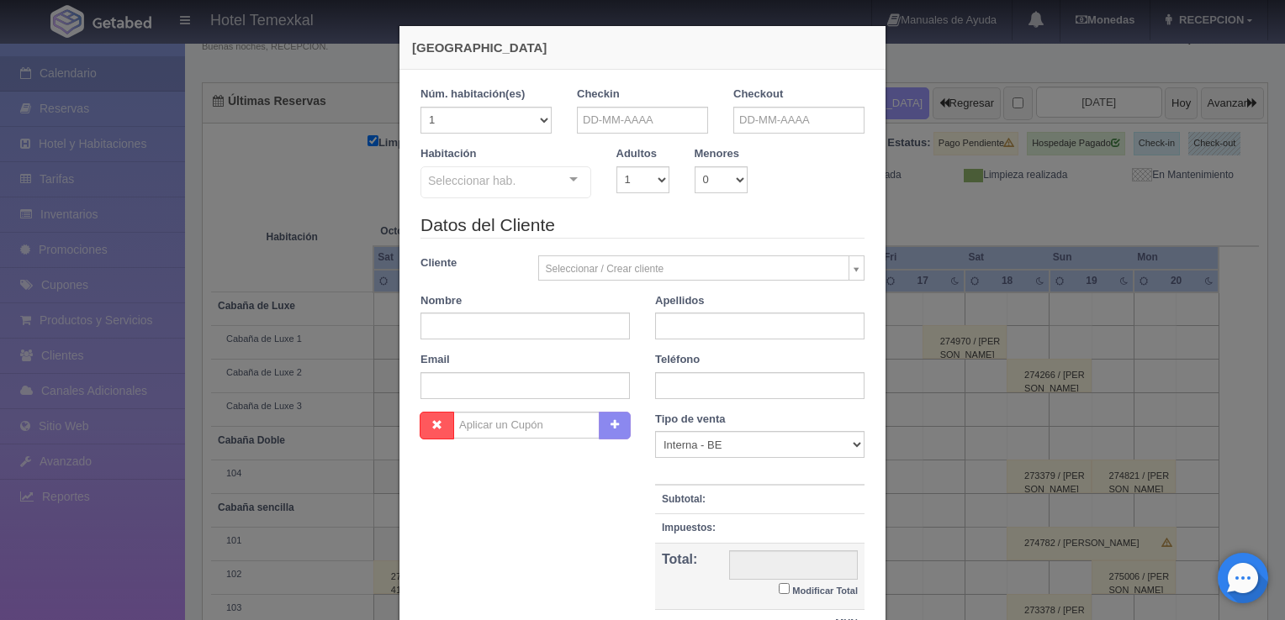
checkbox input "false"
click at [624, 124] on input "text" at bounding box center [642, 120] width 131 height 27
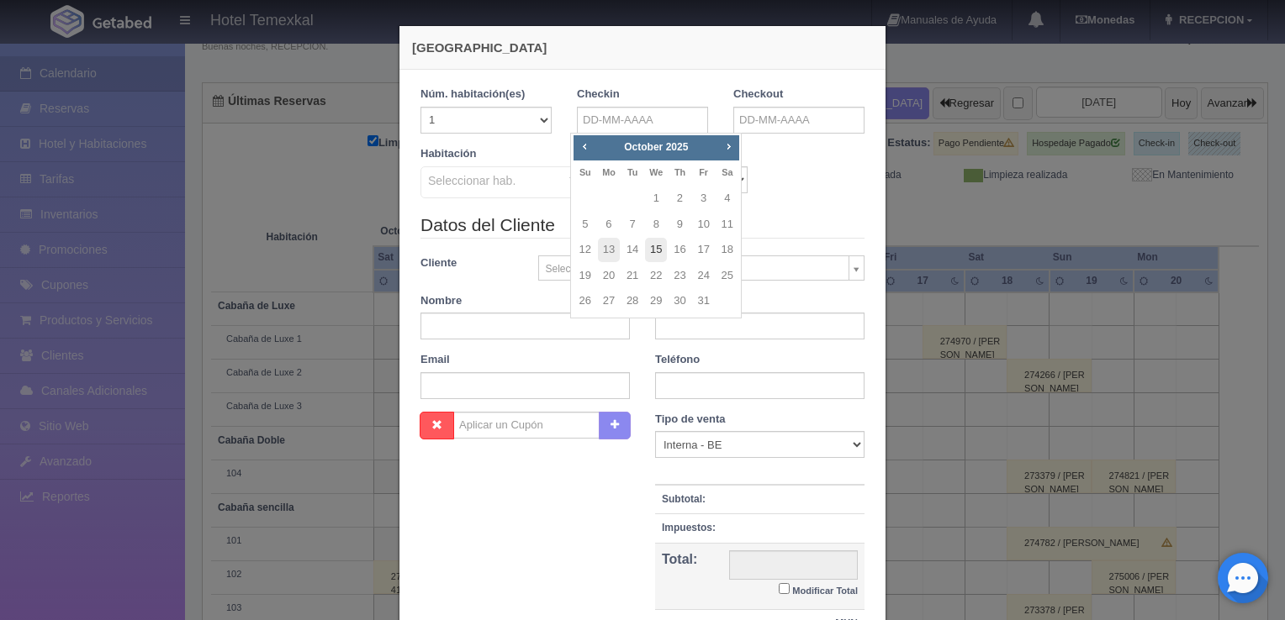
click at [659, 255] on link "15" at bounding box center [656, 250] width 22 height 24
type input "15-10-2025"
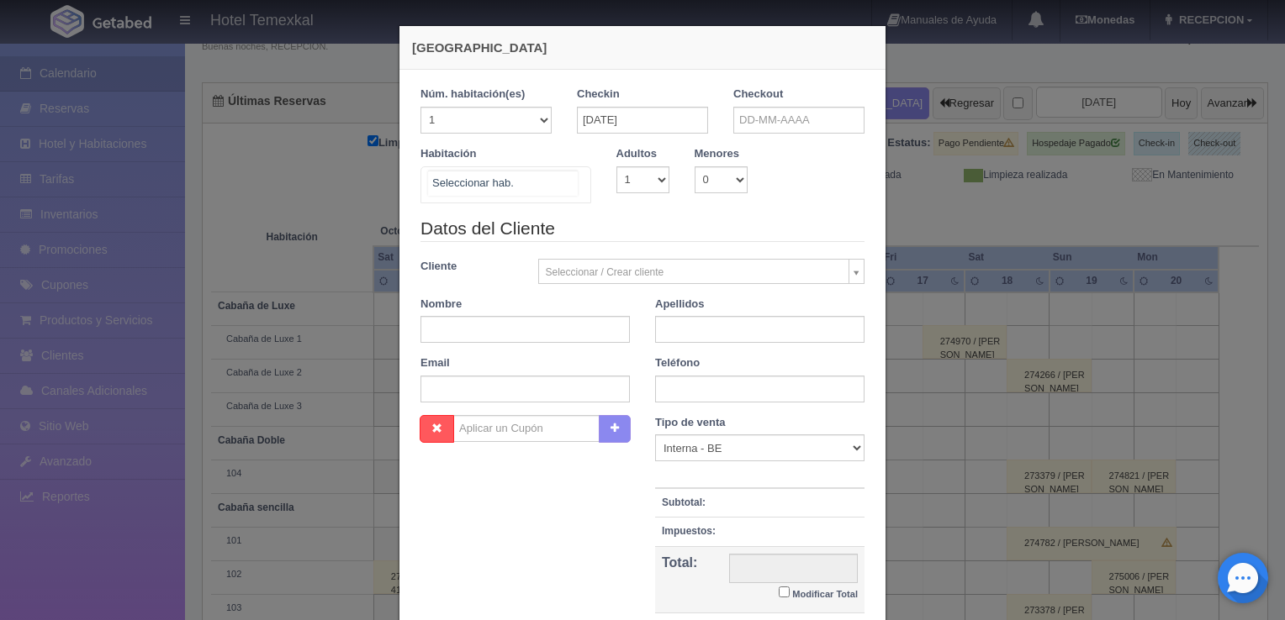
click at [511, 188] on div at bounding box center [505, 184] width 171 height 37
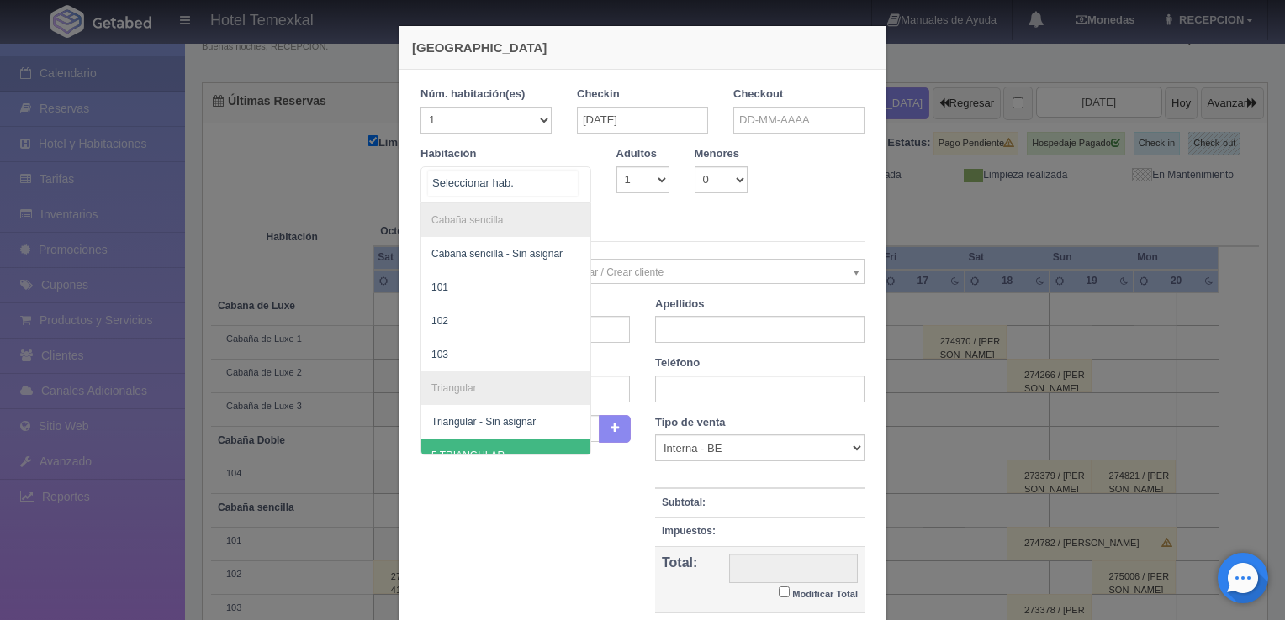
click at [477, 444] on span "5 TRIANGULAR" at bounding box center [505, 456] width 169 height 34
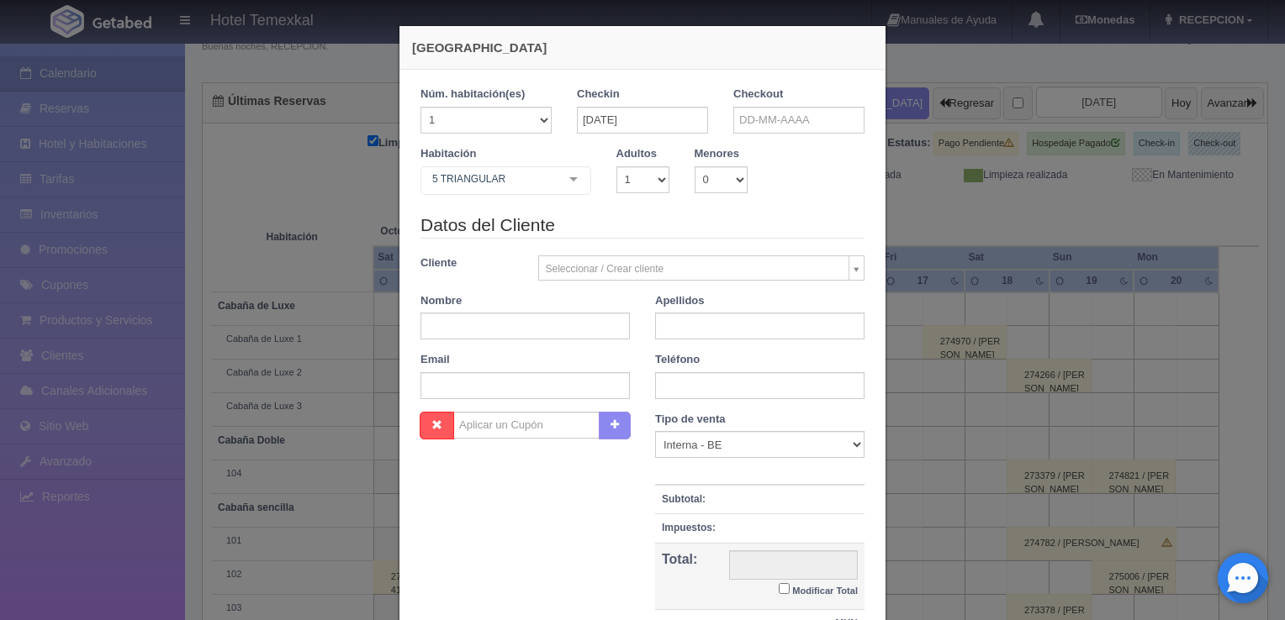
checkbox input "false"
click at [776, 119] on input "text" at bounding box center [798, 120] width 131 height 27
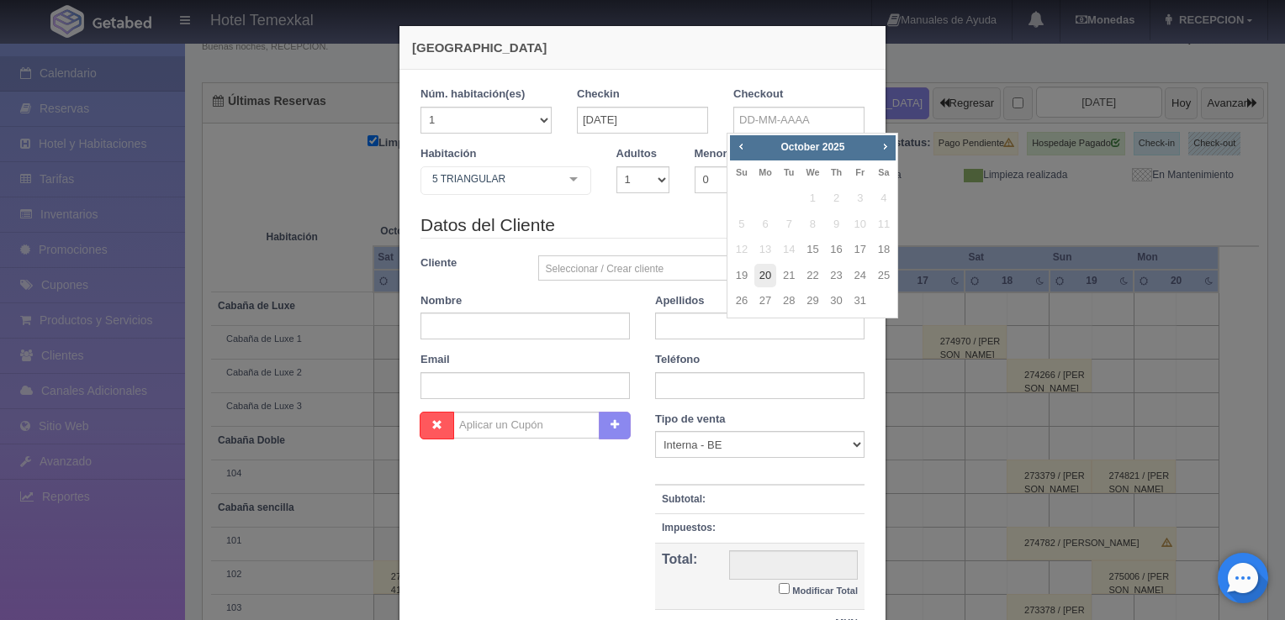
click at [765, 276] on link "20" at bounding box center [765, 276] width 22 height 24
type input "20-10-2025"
checkbox input "false"
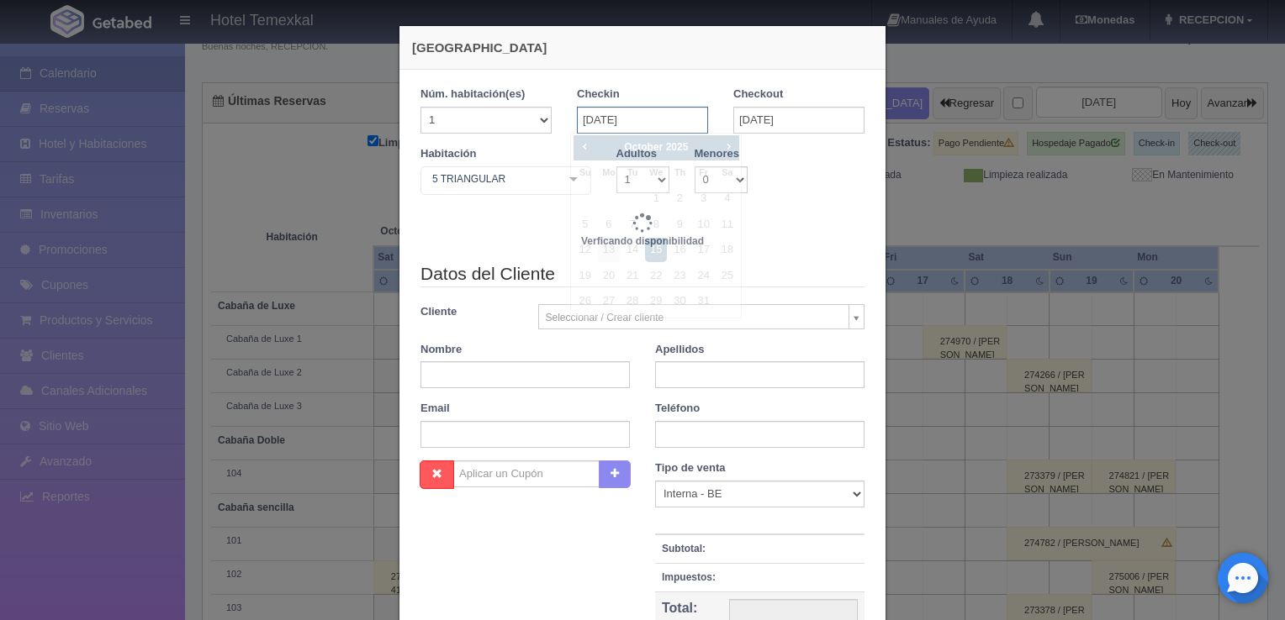
click at [629, 128] on input "15-10-2025" at bounding box center [642, 120] width 131 height 27
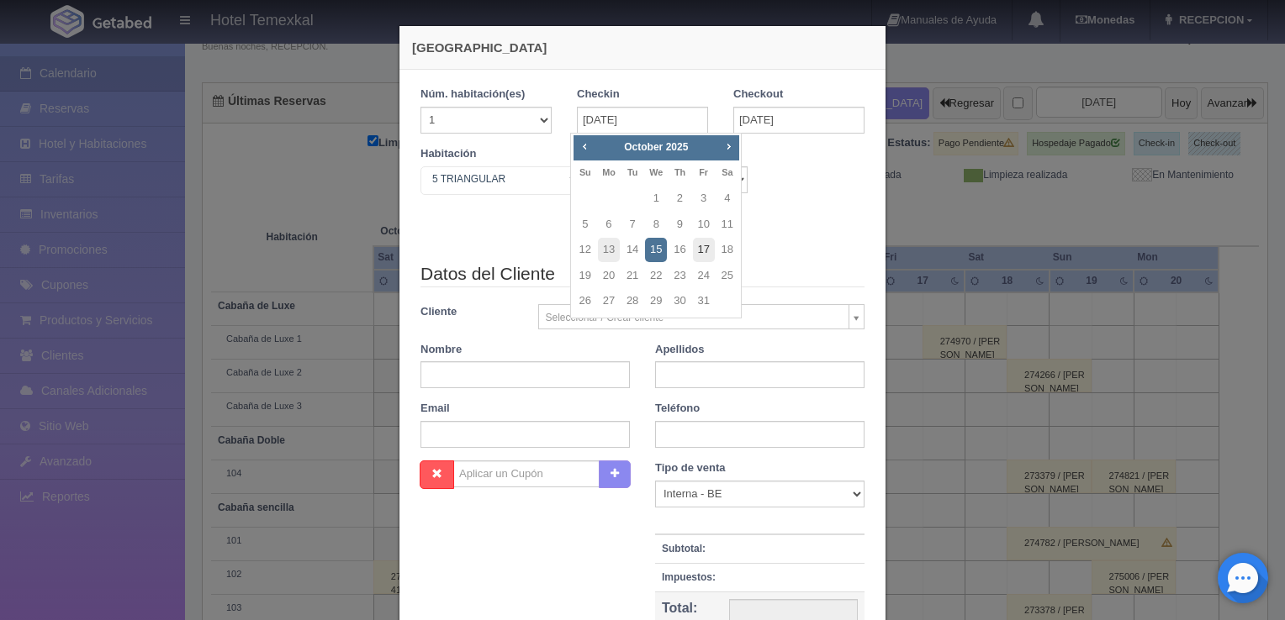
click at [702, 248] on link "17" at bounding box center [704, 250] width 22 height 24
type input "17-10-2025"
checkbox input "false"
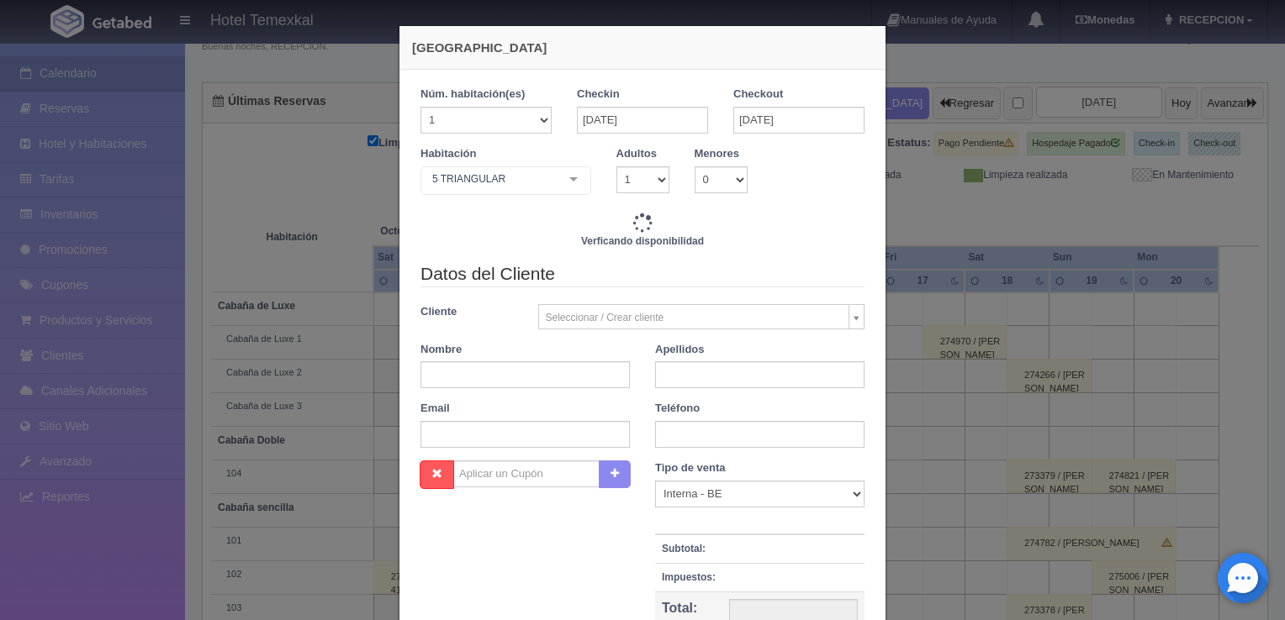
type input "33000.00"
checkbox input "false"
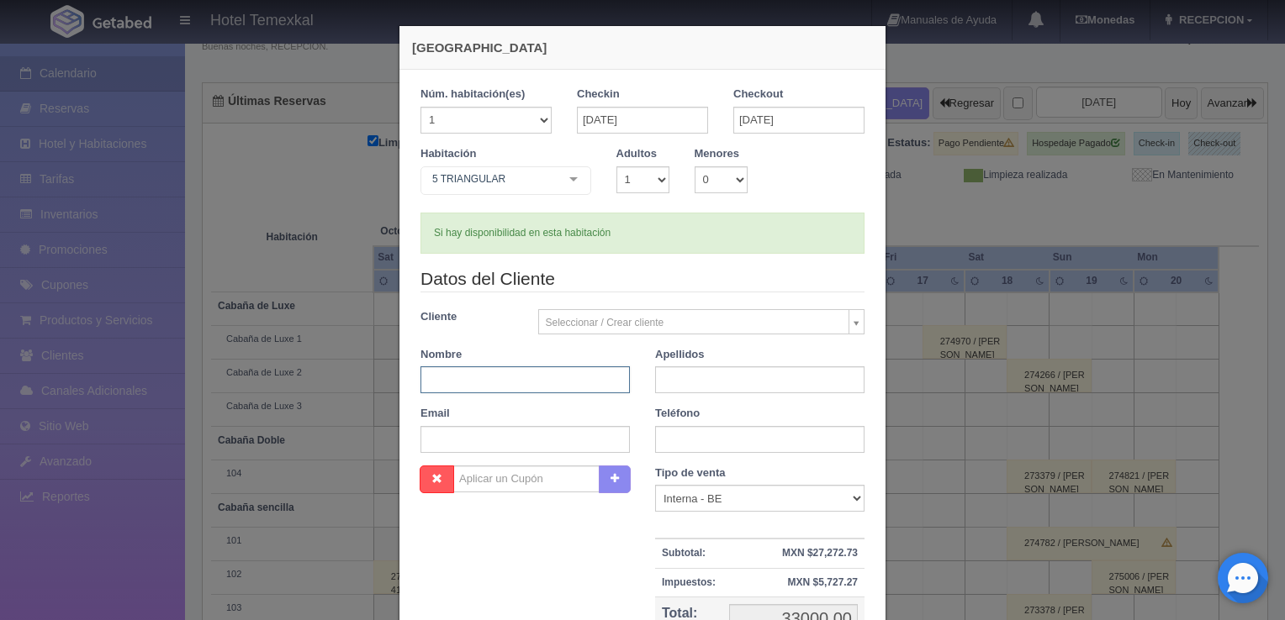
click at [512, 380] on input "text" at bounding box center [524, 380] width 209 height 27
type input "KATHYA"
type input "FELIX"
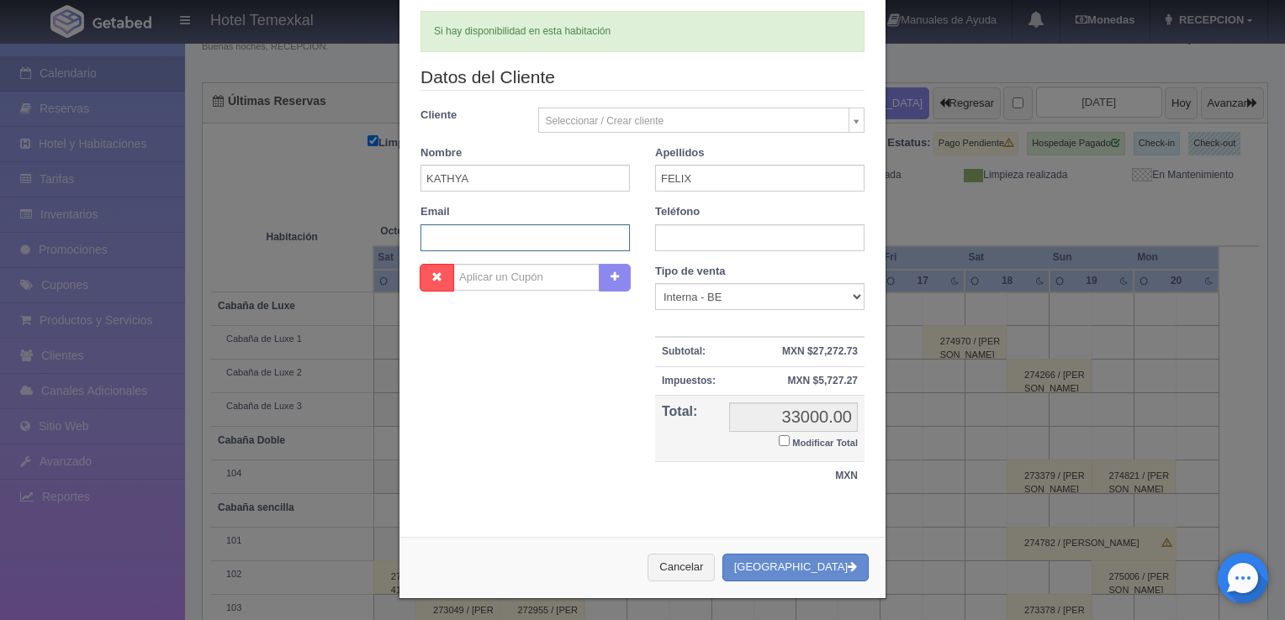
type input "20000.00"
click at [780, 440] on input "Modificar Total" at bounding box center [784, 441] width 11 height 11
checkbox input "true"
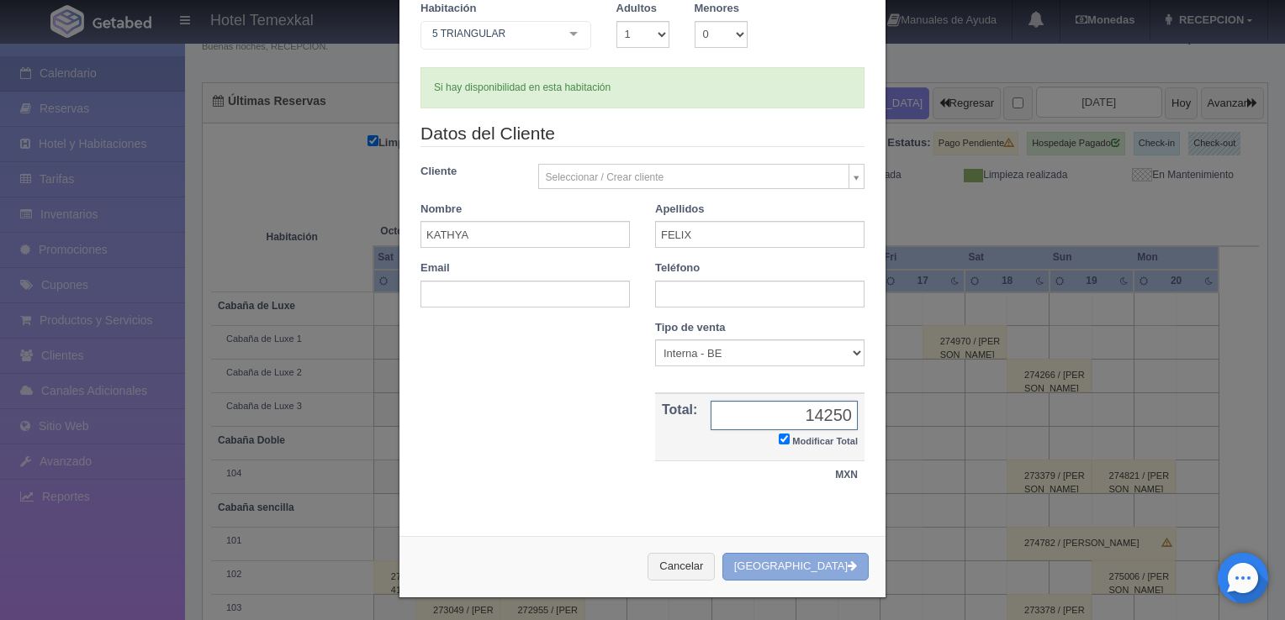
type input "14250"
click at [823, 571] on button "[GEOGRAPHIC_DATA]" at bounding box center [795, 567] width 146 height 28
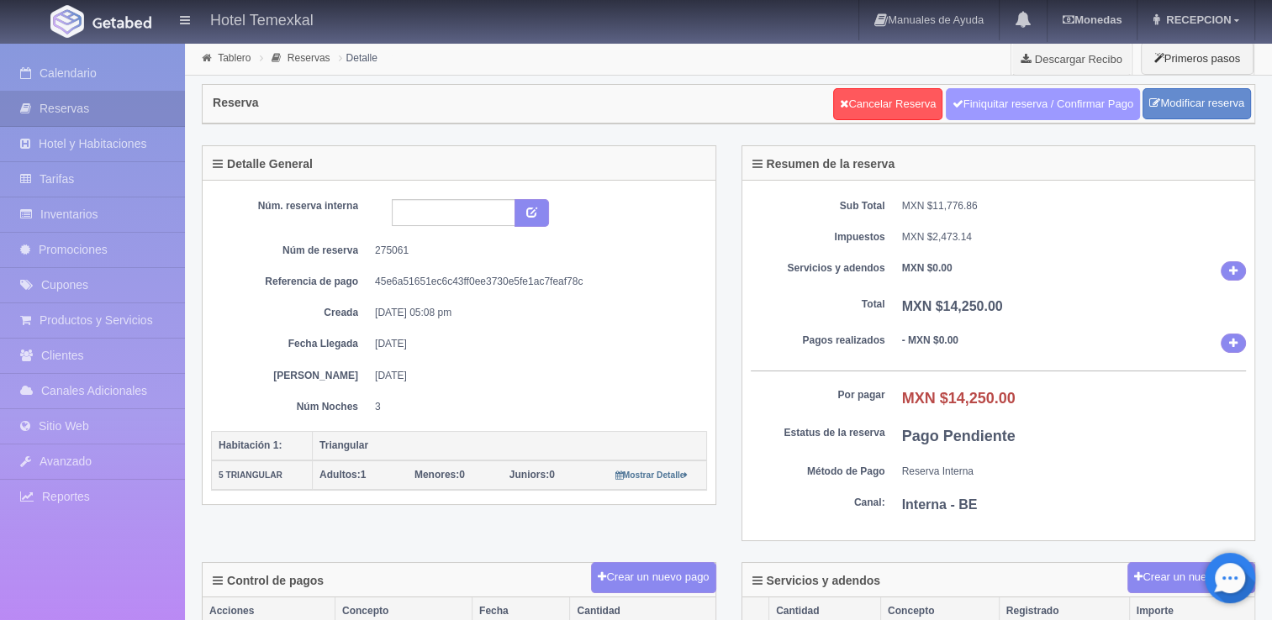
click at [985, 105] on link "Finiquitar reserva / Confirmar Pago" at bounding box center [1043, 104] width 194 height 32
click at [1016, 115] on link "Finiquitar reserva / Confirmar Pago" at bounding box center [1043, 104] width 194 height 32
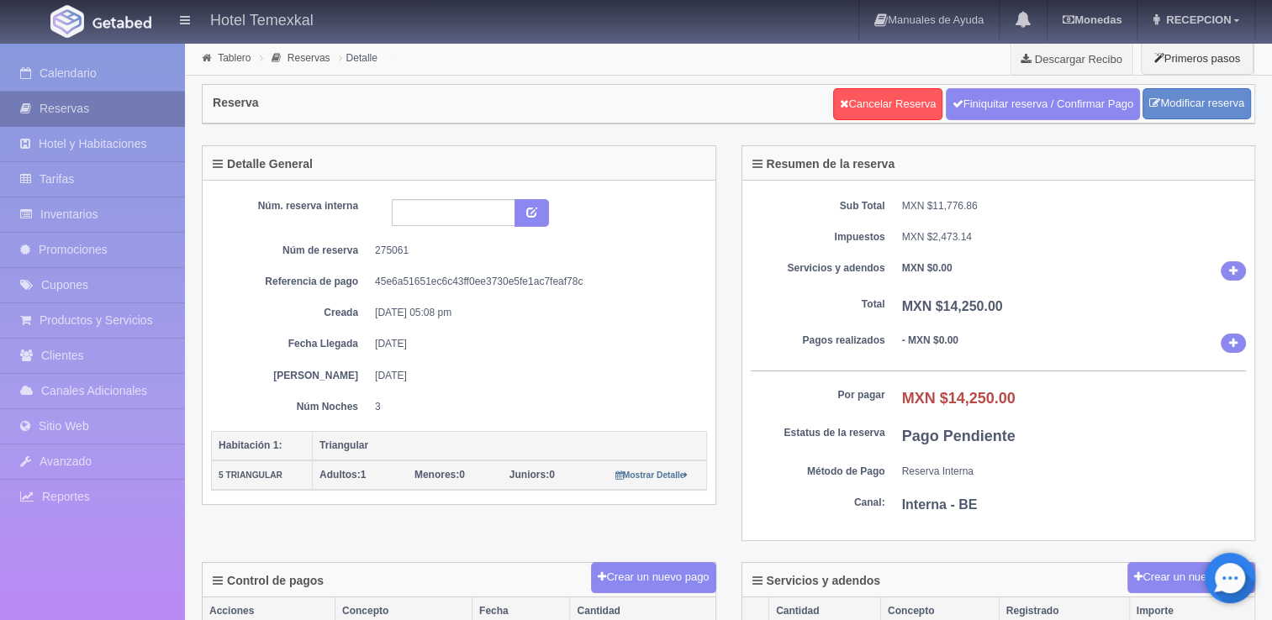
click at [86, 92] on link "Reservas" at bounding box center [92, 109] width 185 height 34
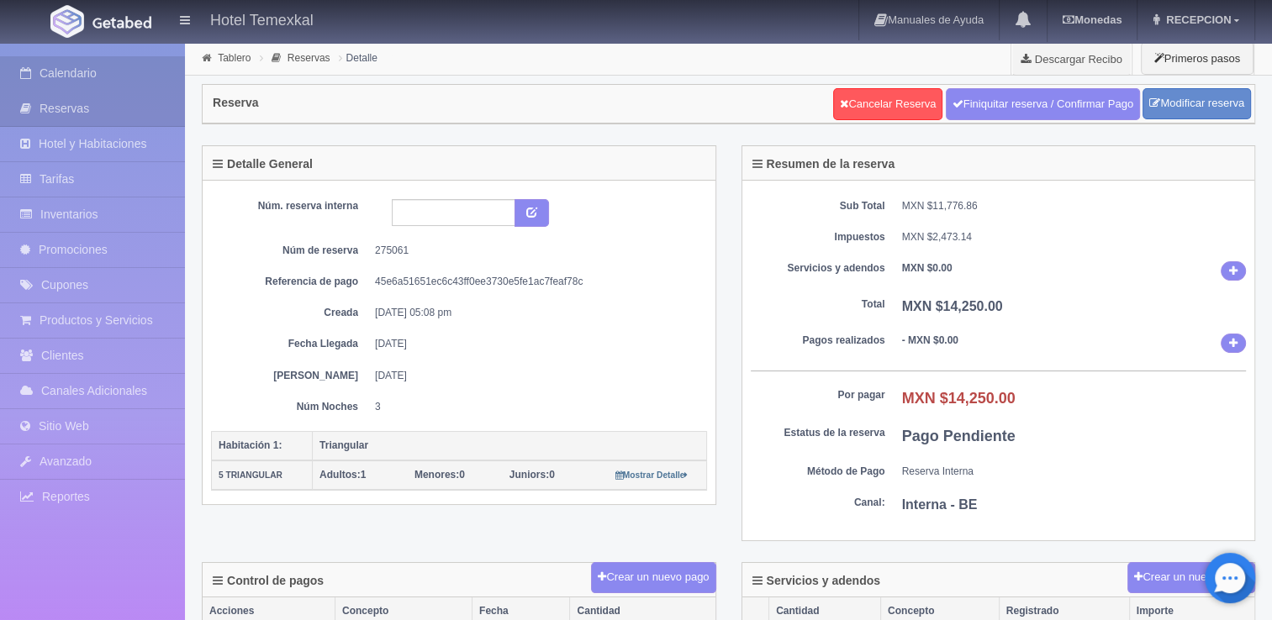
click at [54, 67] on link "Calendario" at bounding box center [92, 73] width 185 height 34
